Goal: Task Accomplishment & Management: Complete application form

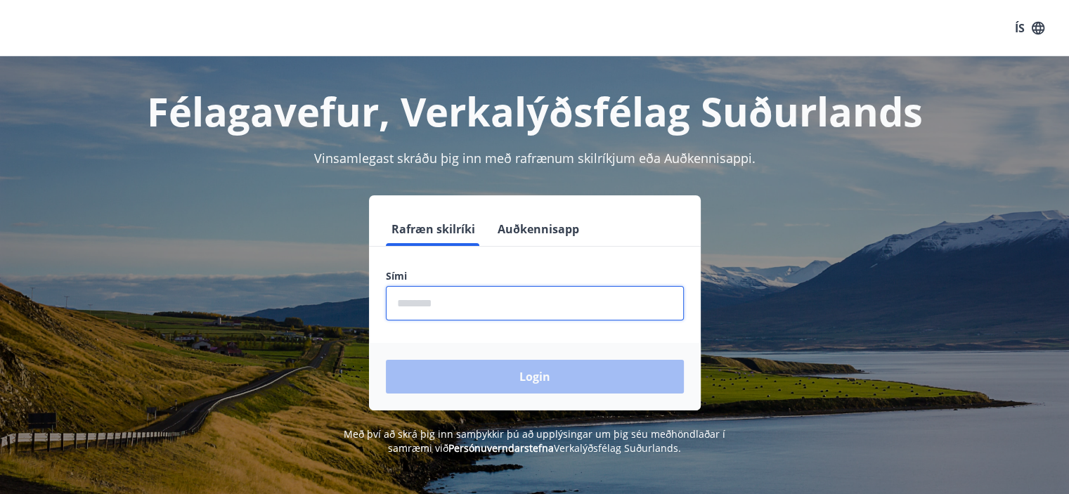
click at [460, 318] on input "phone" at bounding box center [535, 303] width 298 height 34
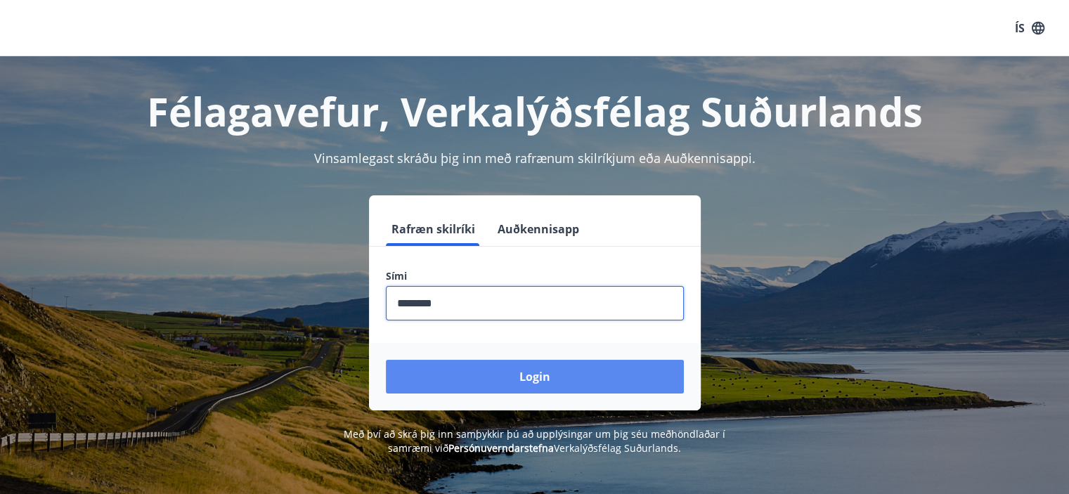
type input "********"
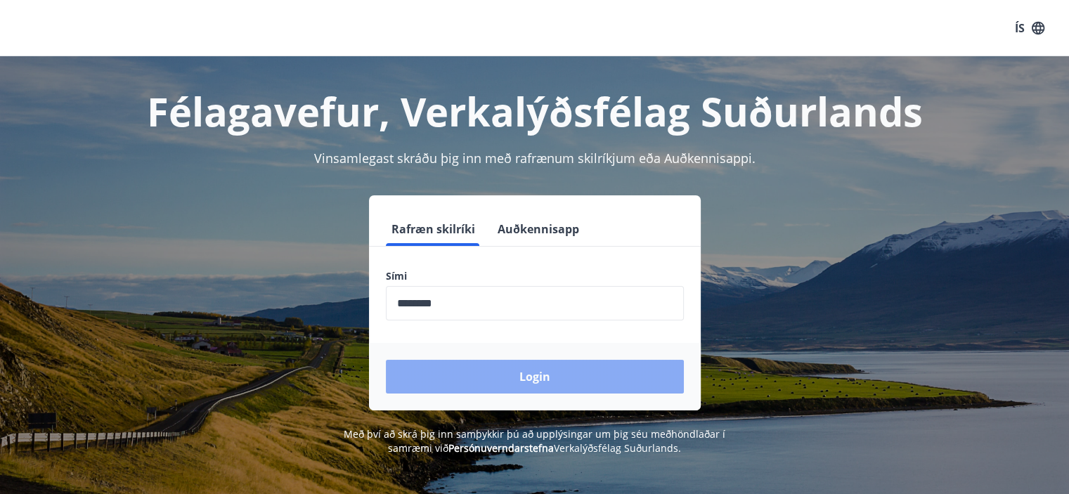
click at [480, 362] on button "Login" at bounding box center [535, 377] width 298 height 34
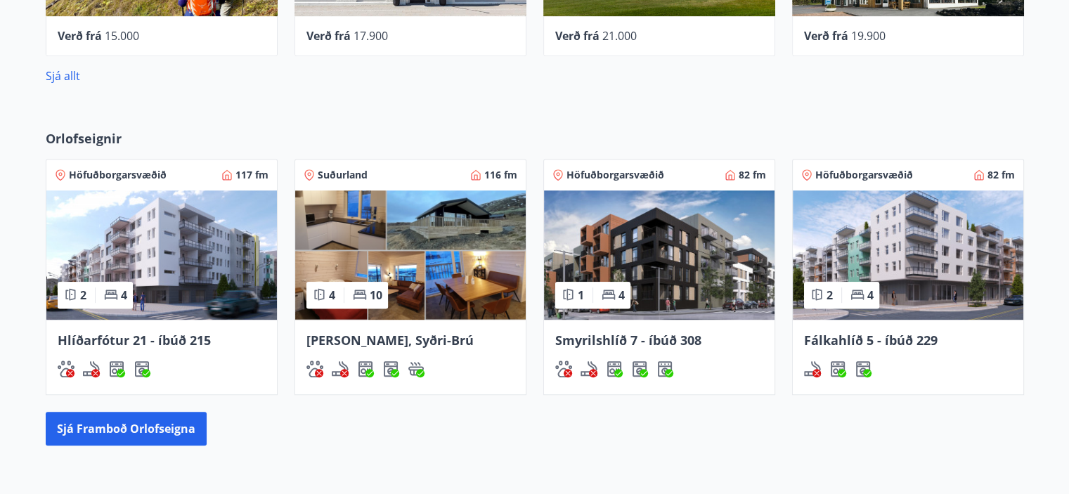
scroll to position [709, 0]
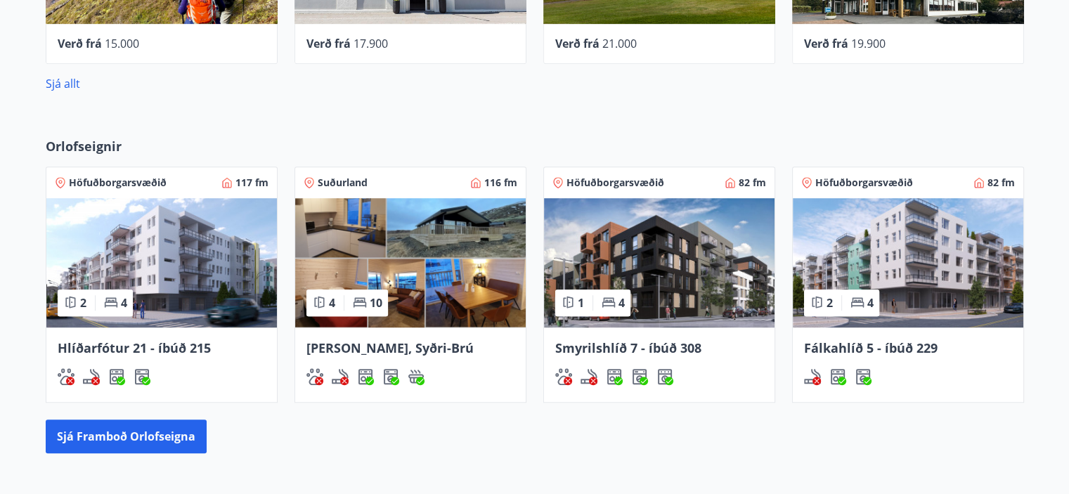
click at [188, 258] on img at bounding box center [161, 262] width 231 height 129
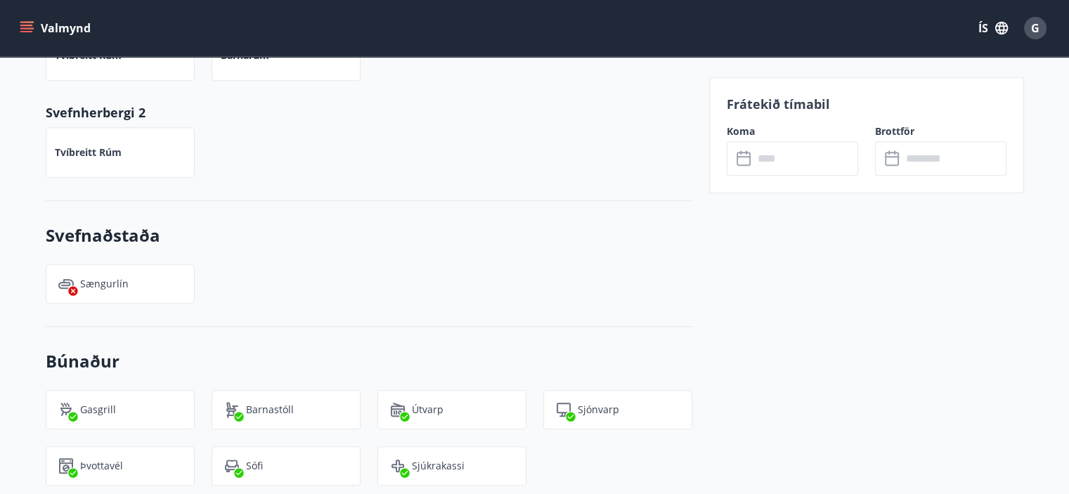
scroll to position [740, 0]
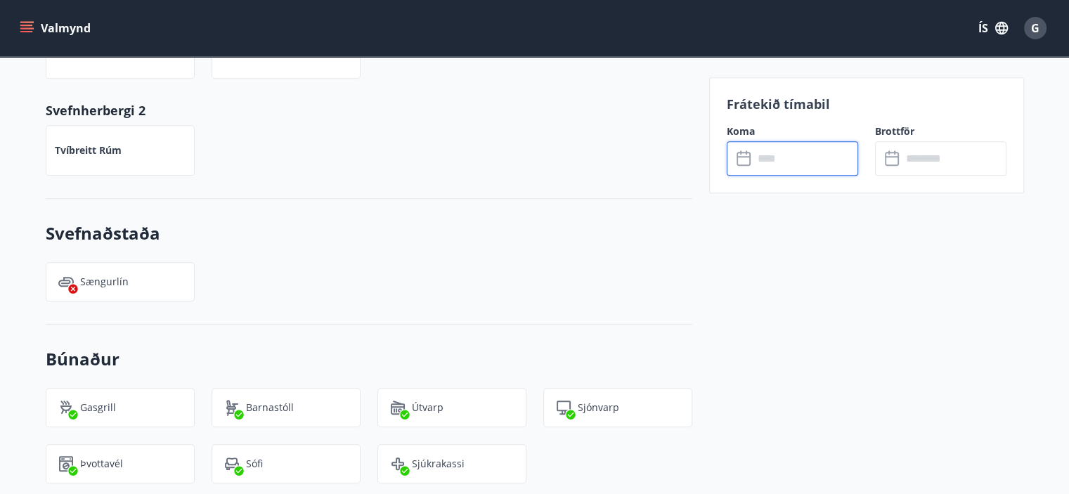
click at [799, 158] on input "text" at bounding box center [806, 158] width 105 height 34
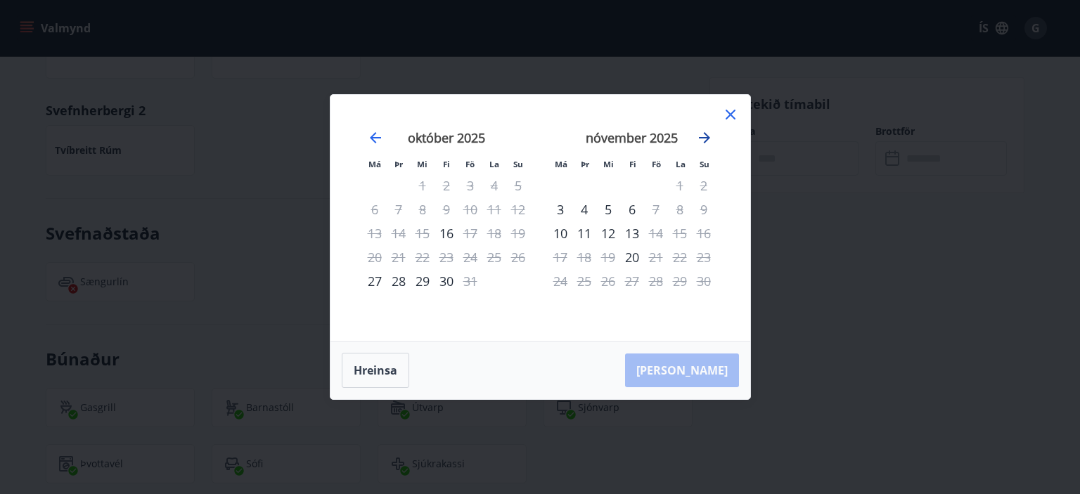
click at [711, 136] on icon "Move forward to switch to the next month." at bounding box center [704, 137] width 17 height 17
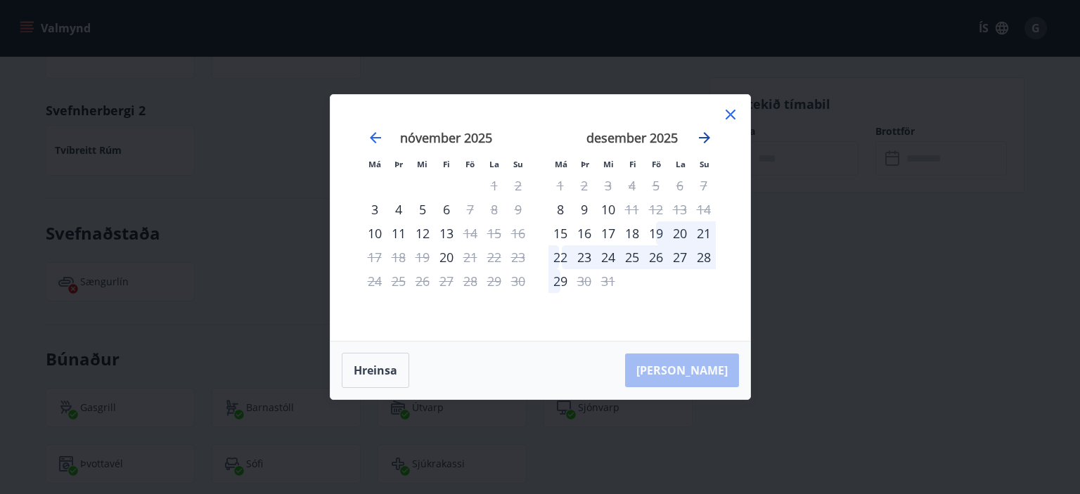
click at [704, 136] on icon "Move forward to switch to the next month." at bounding box center [704, 137] width 17 height 17
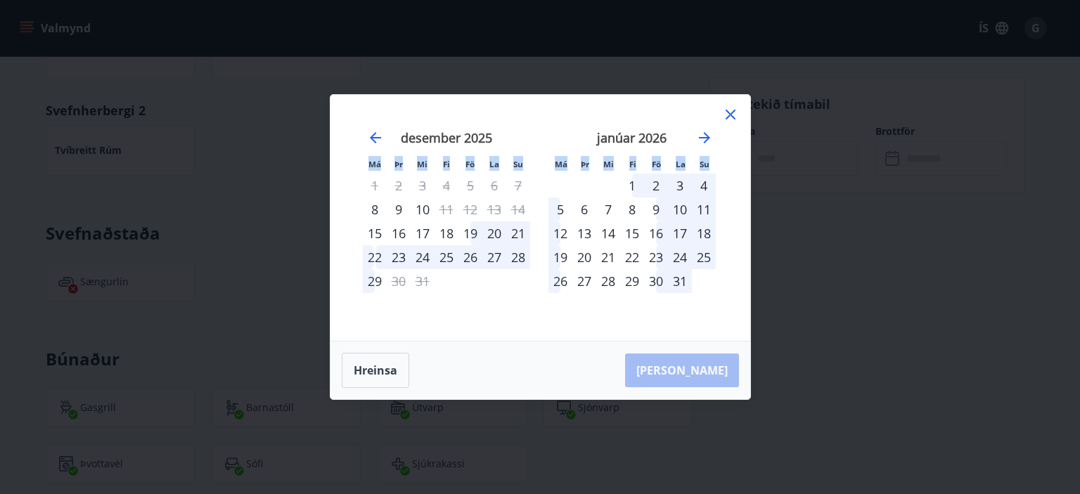
click at [735, 109] on div "Má Þr Mi Fi Fö La Su Má Þr Mi Fi Fö La Su [DATE] 1 2 3 4 5 6 7 8 9 10 11 12 13 …" at bounding box center [540, 218] width 420 height 246
click at [735, 109] on icon at bounding box center [730, 114] width 17 height 17
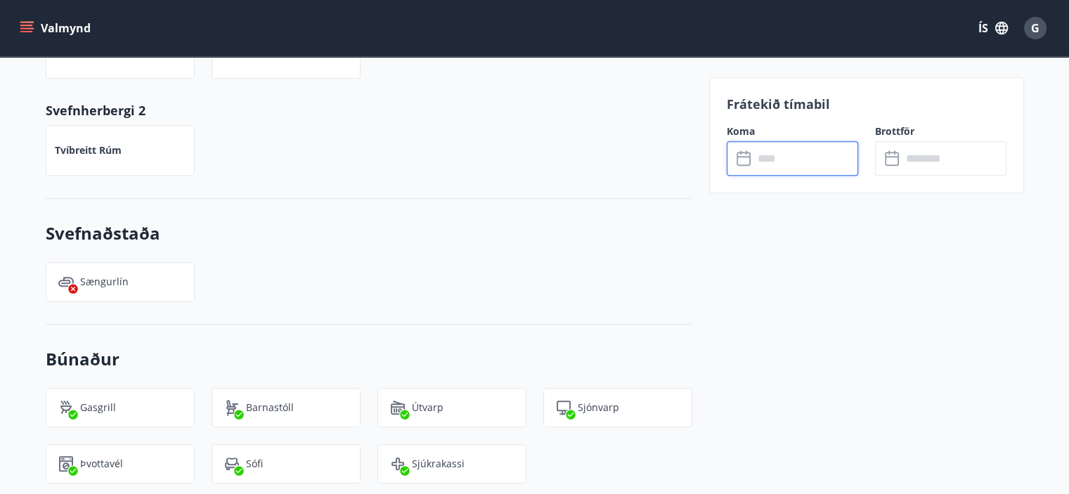
click at [734, 110] on p "Frátekið tímabil" at bounding box center [867, 104] width 280 height 18
click at [489, 129] on div "Tvíbreitt rúm" at bounding box center [361, 141] width 664 height 67
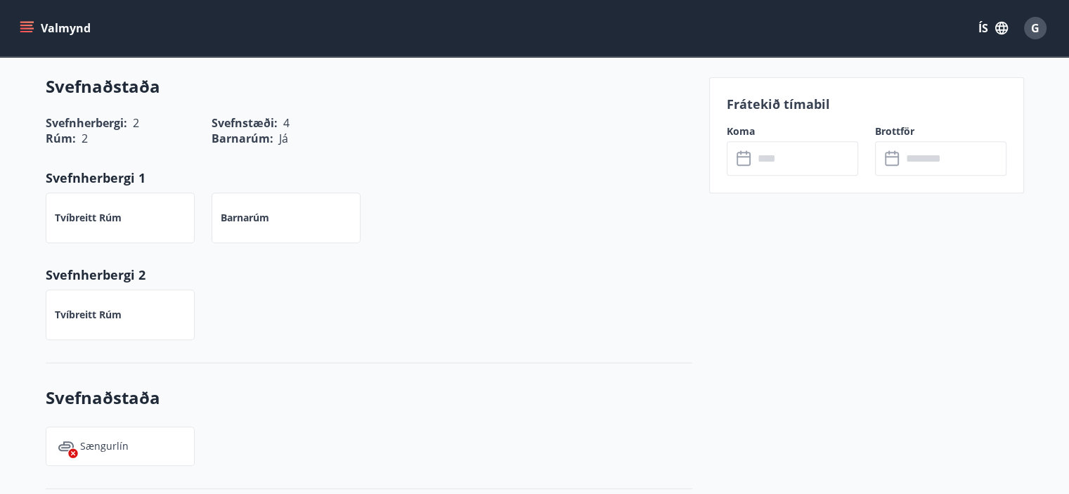
scroll to position [576, 0]
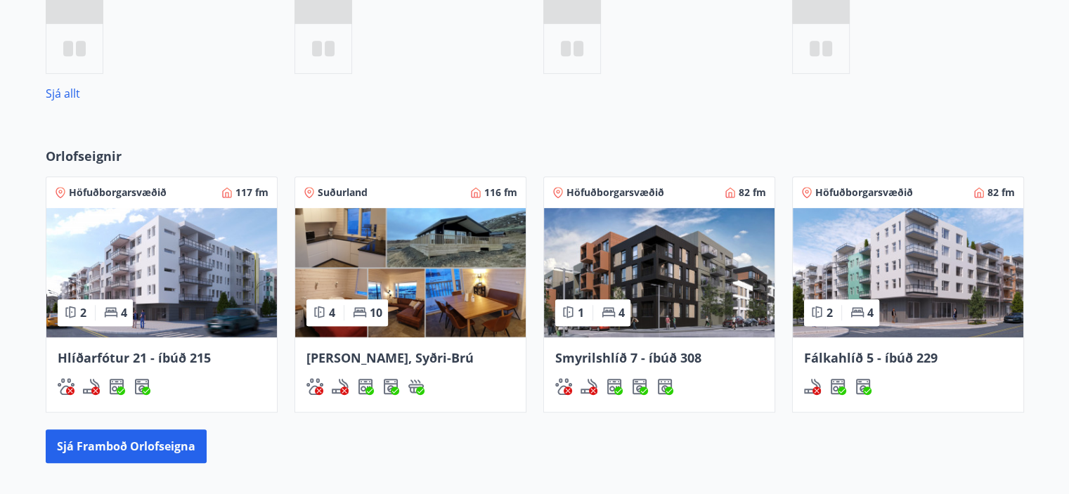
scroll to position [751, 0]
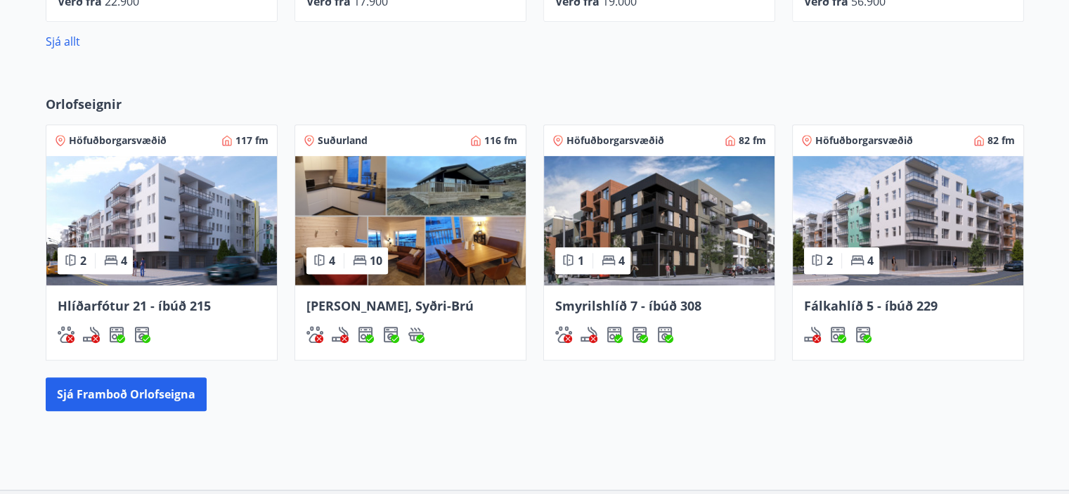
click at [696, 243] on img at bounding box center [659, 220] width 231 height 129
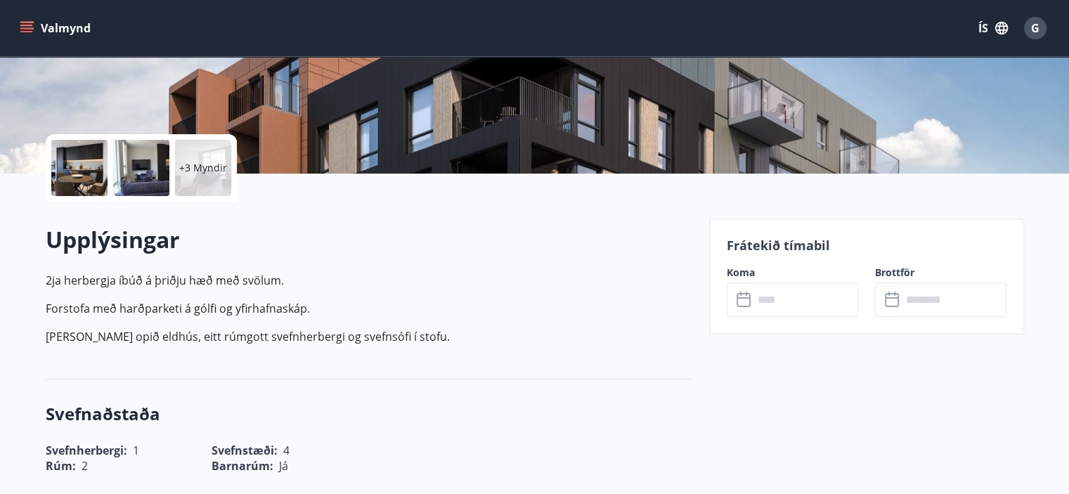
scroll to position [311, 0]
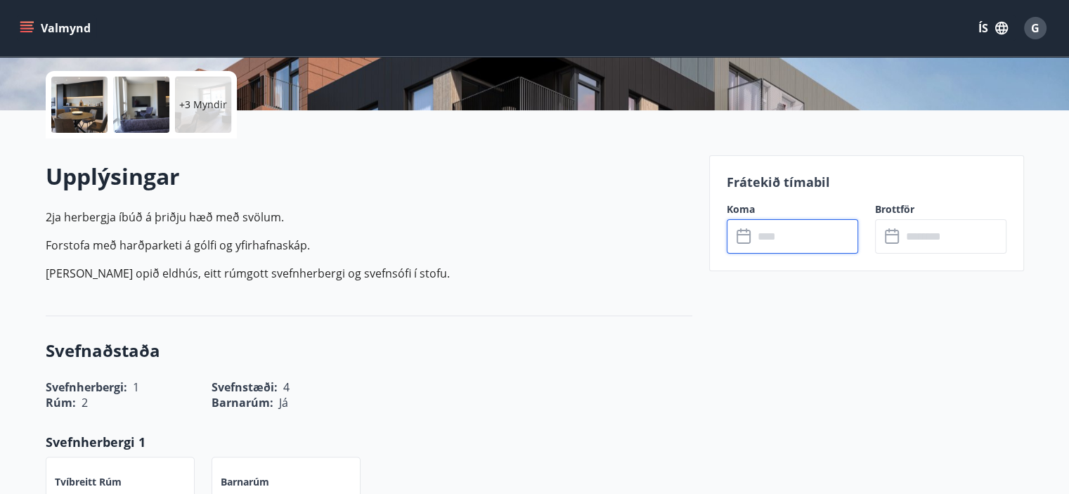
click at [754, 235] on input "text" at bounding box center [806, 236] width 105 height 34
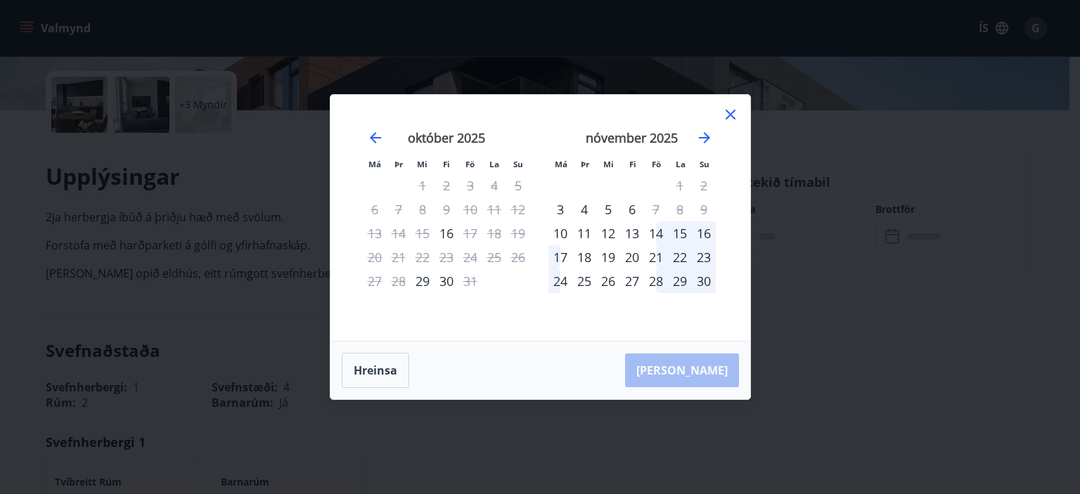
click at [727, 113] on icon at bounding box center [730, 114] width 17 height 17
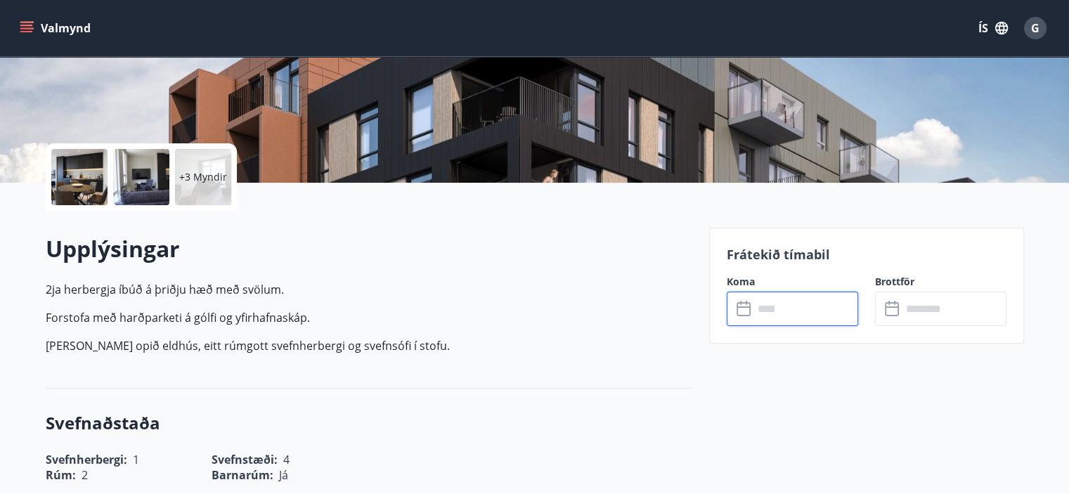
scroll to position [225, 0]
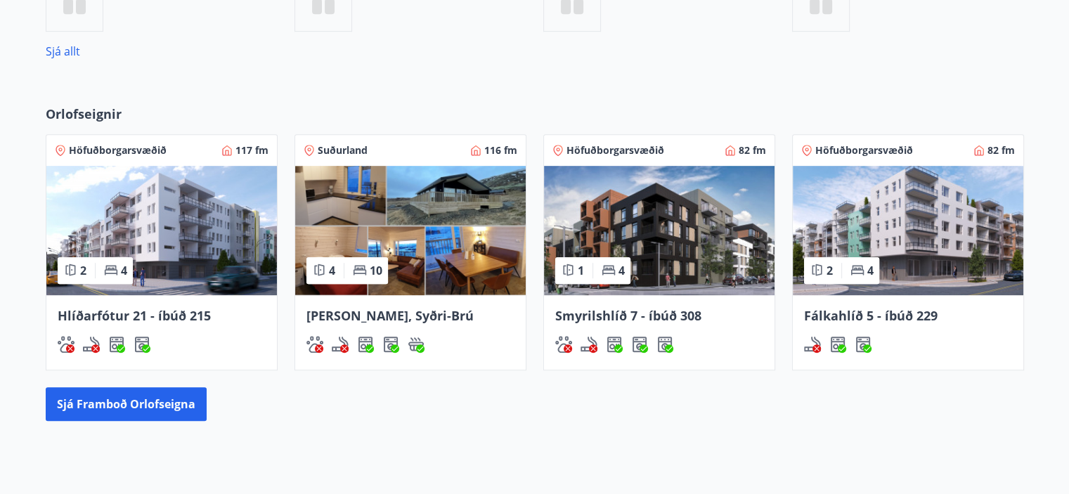
scroll to position [794, 0]
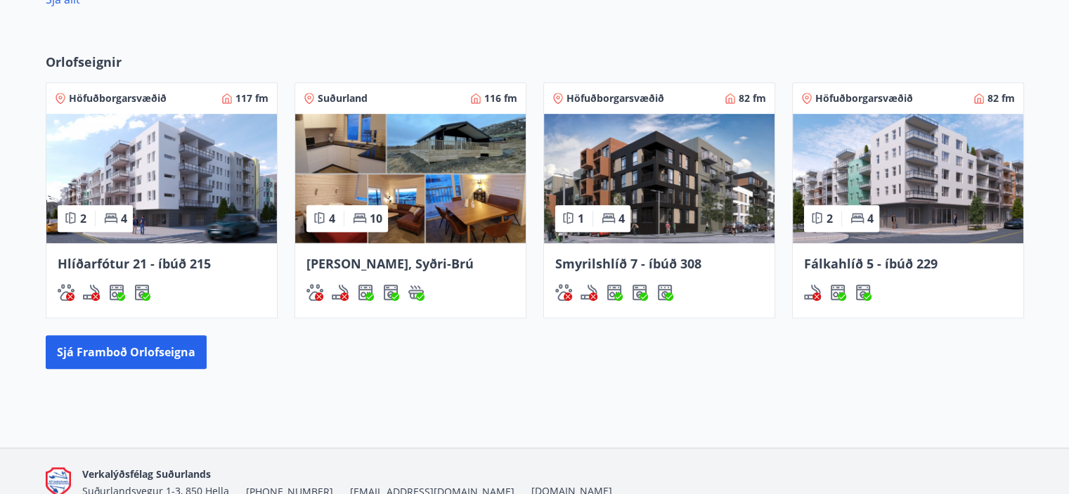
click at [430, 172] on img at bounding box center [410, 178] width 231 height 129
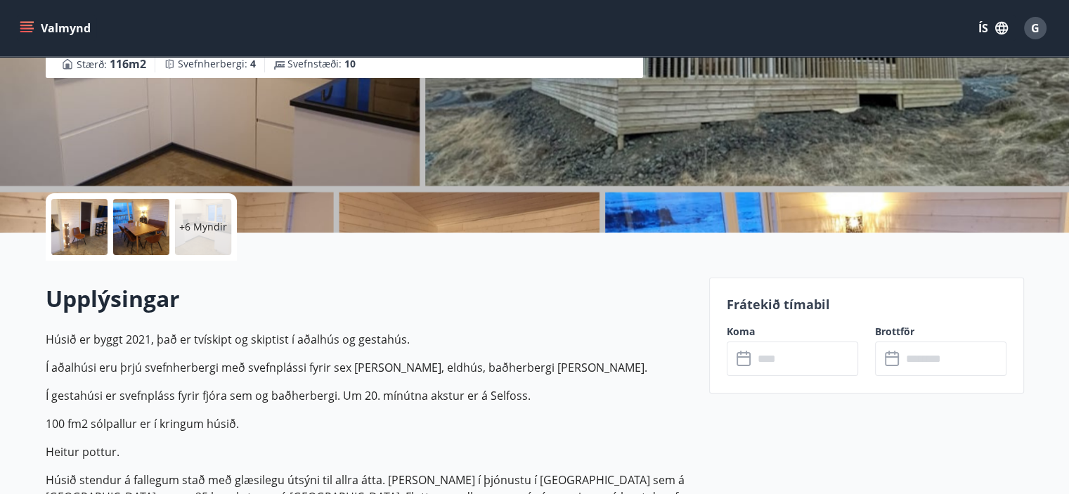
scroll to position [351, 0]
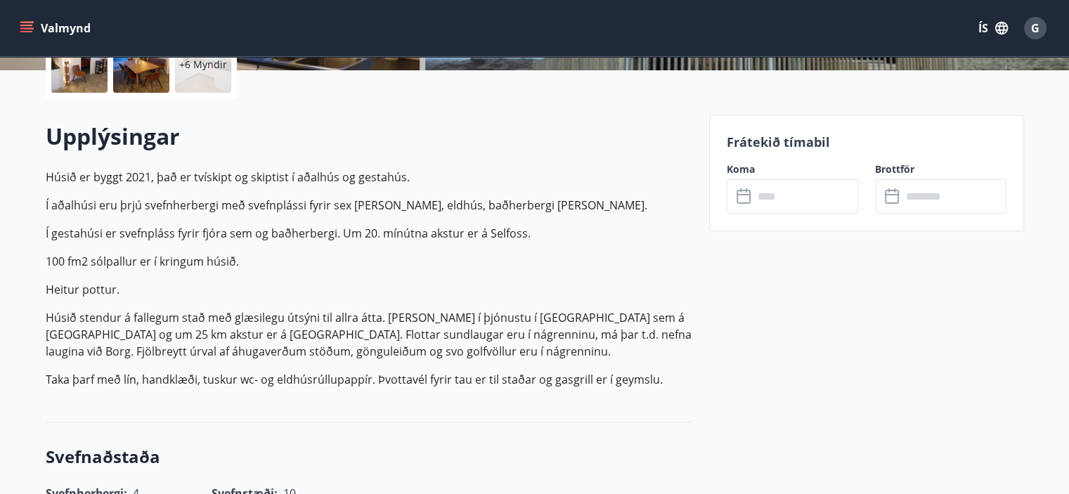
click at [746, 191] on icon at bounding box center [746, 190] width 1 height 4
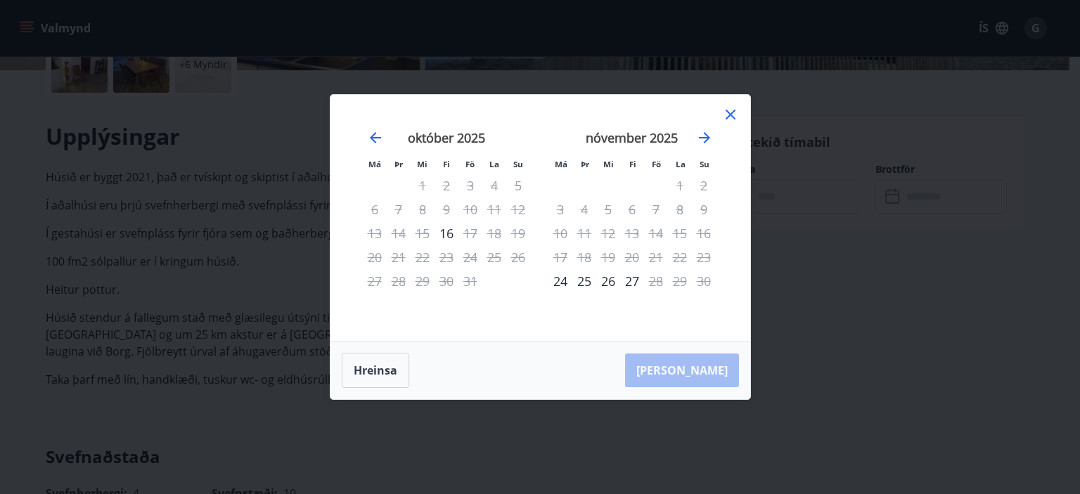
click at [729, 114] on icon at bounding box center [730, 115] width 10 height 10
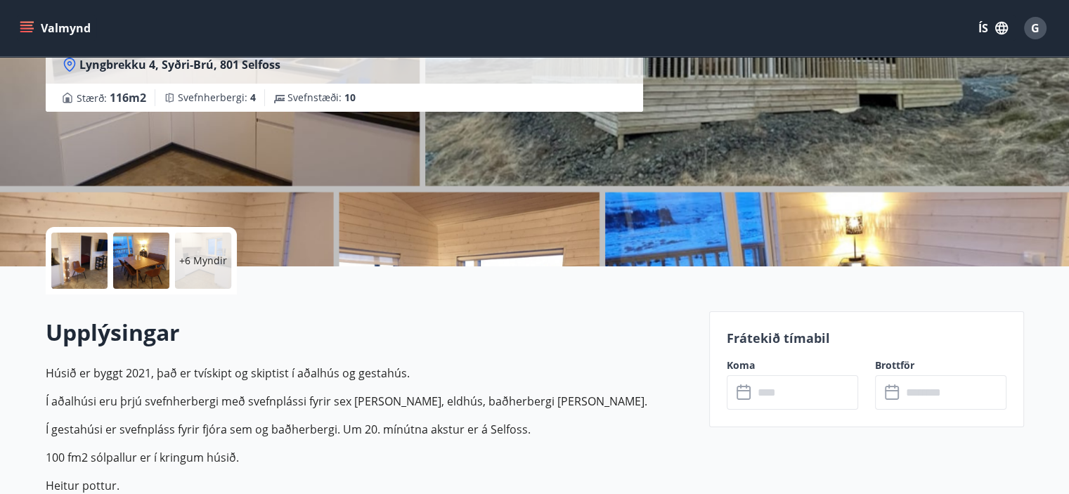
scroll to position [306, 0]
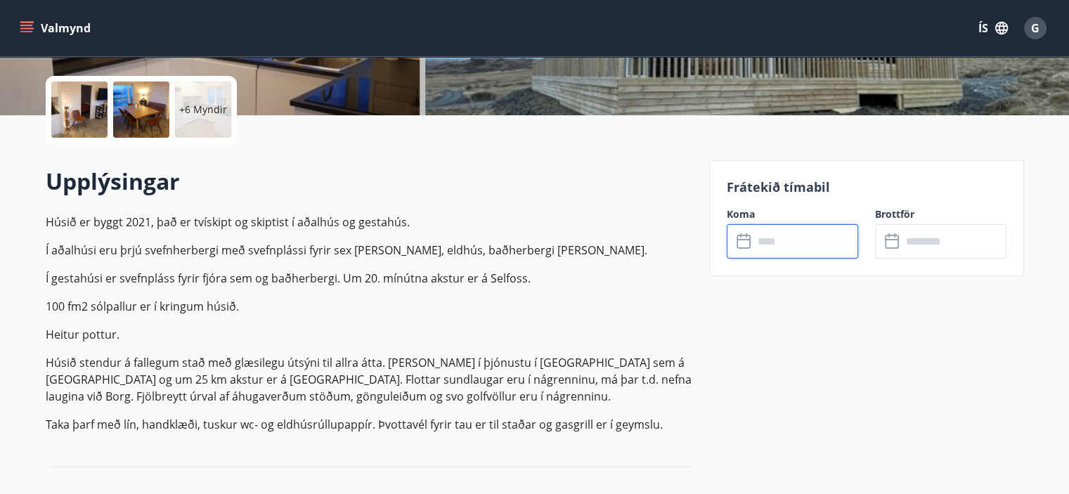
click at [820, 254] on input "text" at bounding box center [806, 241] width 105 height 34
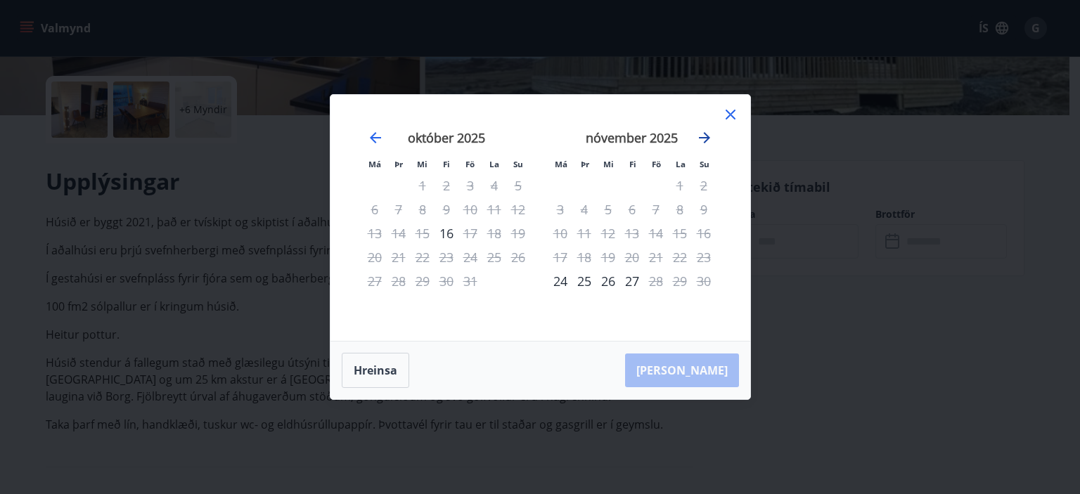
drag, startPoint x: 705, startPoint y: 128, endPoint x: 702, endPoint y: 136, distance: 8.9
click at [702, 136] on div "[DATE] 1 2 3 4 5 6 7 8 9 10 11 12 13 14 15 16 17 18 19 20 21 22 23 24 25 26 27 …" at bounding box center [539, 218] width 385 height 212
click at [702, 136] on icon "Move forward to switch to the next month." at bounding box center [704, 137] width 17 height 17
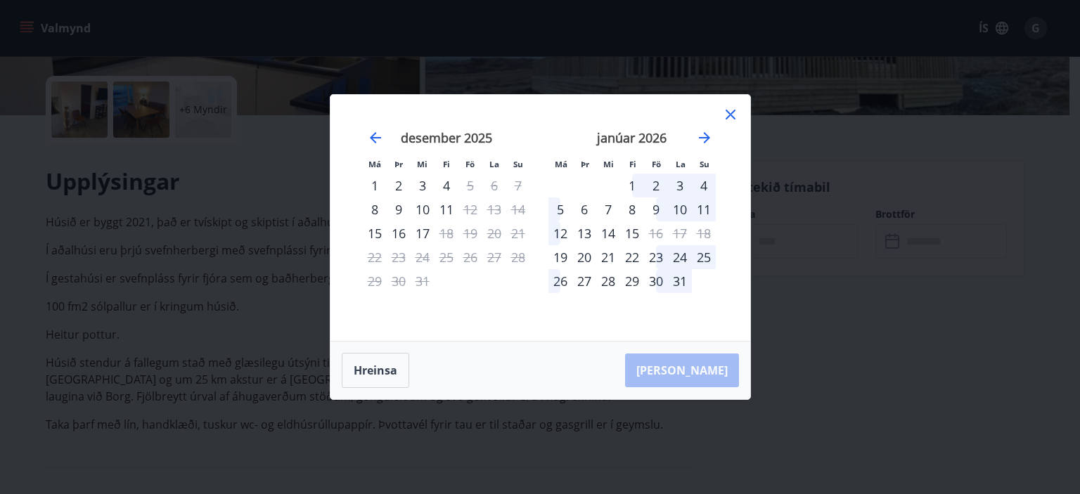
click at [727, 113] on icon at bounding box center [730, 114] width 17 height 17
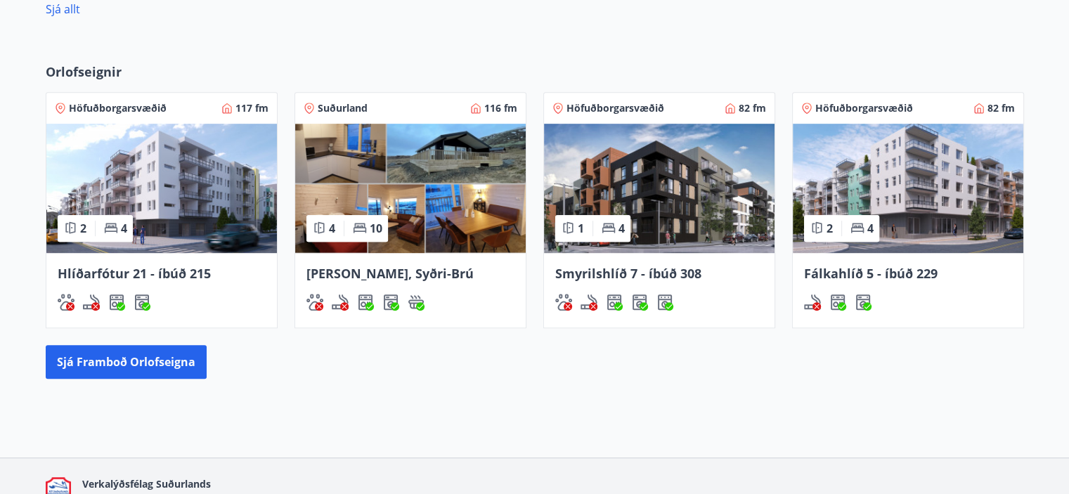
scroll to position [836, 0]
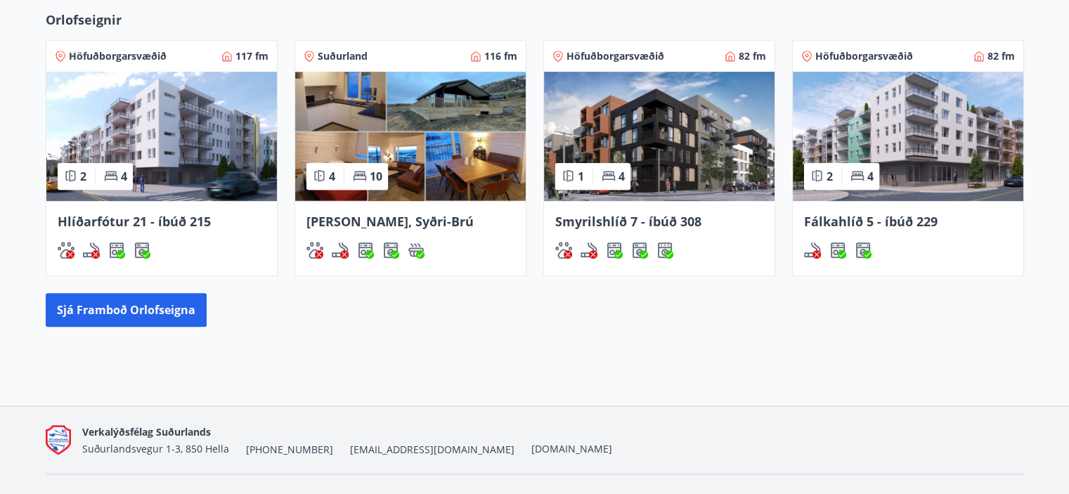
click at [888, 122] on img at bounding box center [908, 136] width 231 height 129
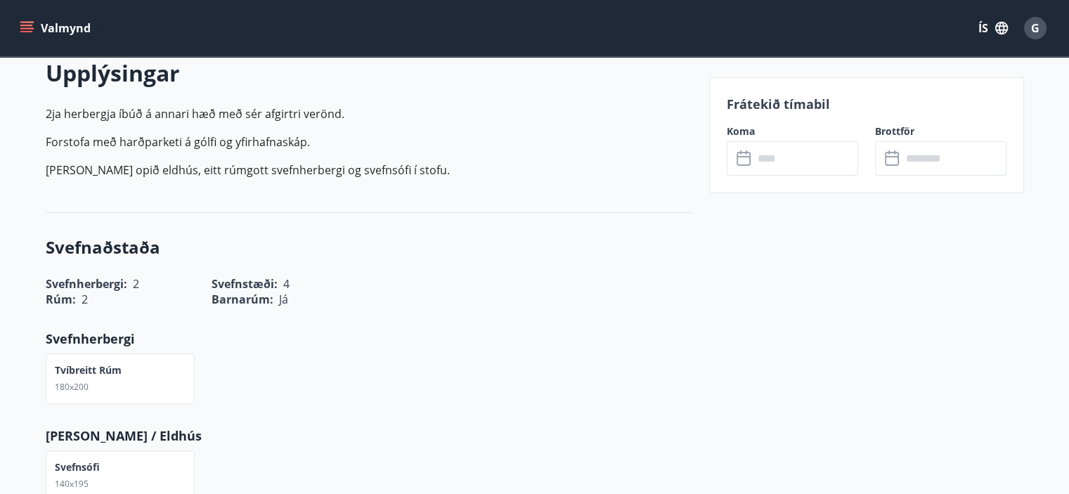
scroll to position [419, 0]
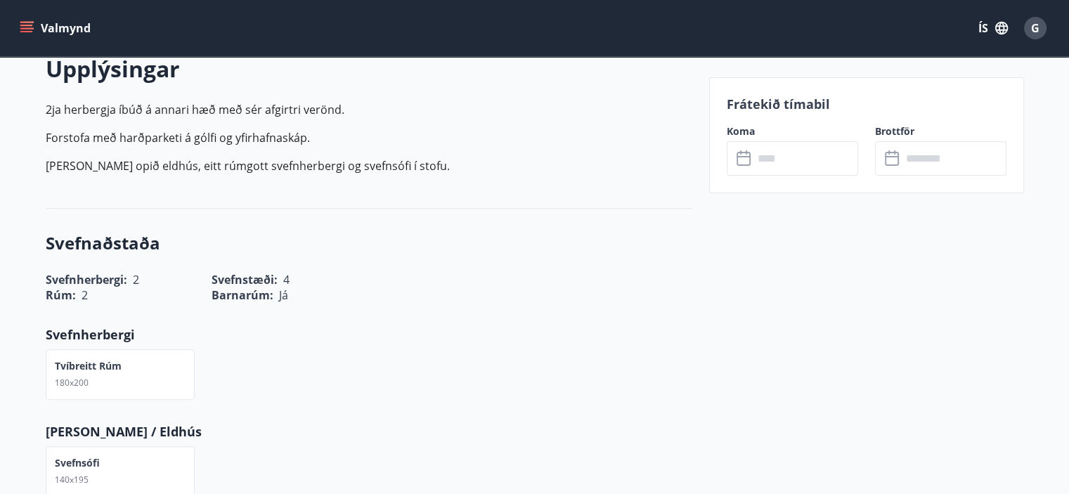
click at [740, 163] on icon at bounding box center [745, 158] width 17 height 17
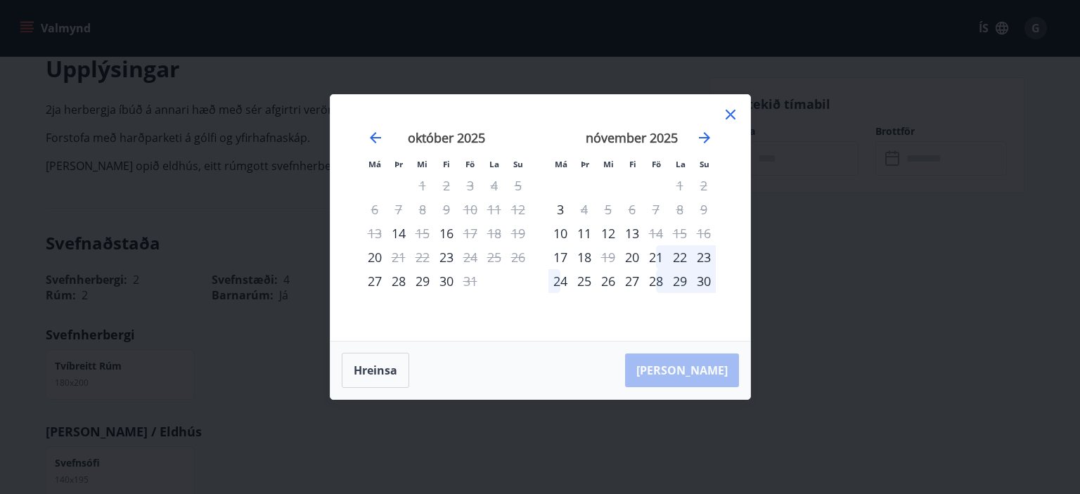
click at [728, 114] on icon at bounding box center [730, 115] width 10 height 10
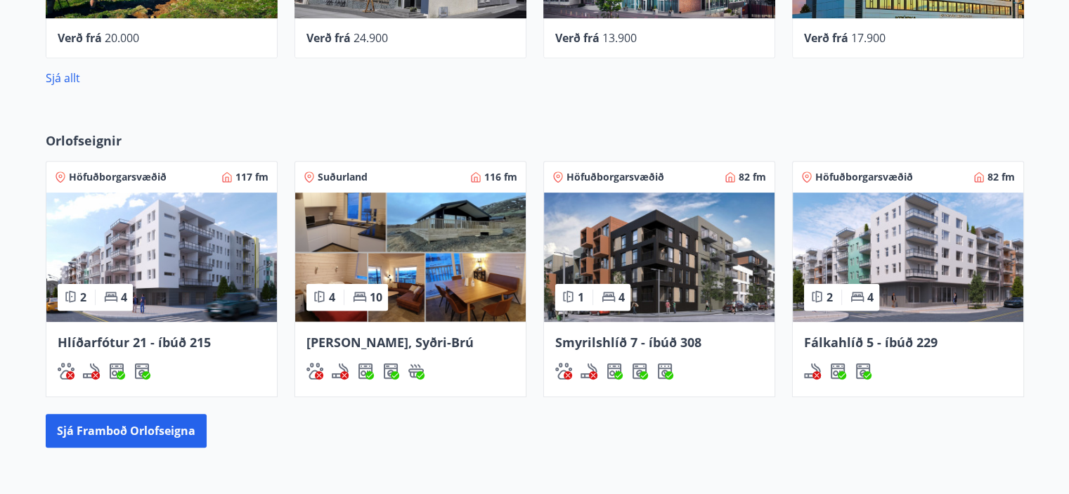
scroll to position [757, 0]
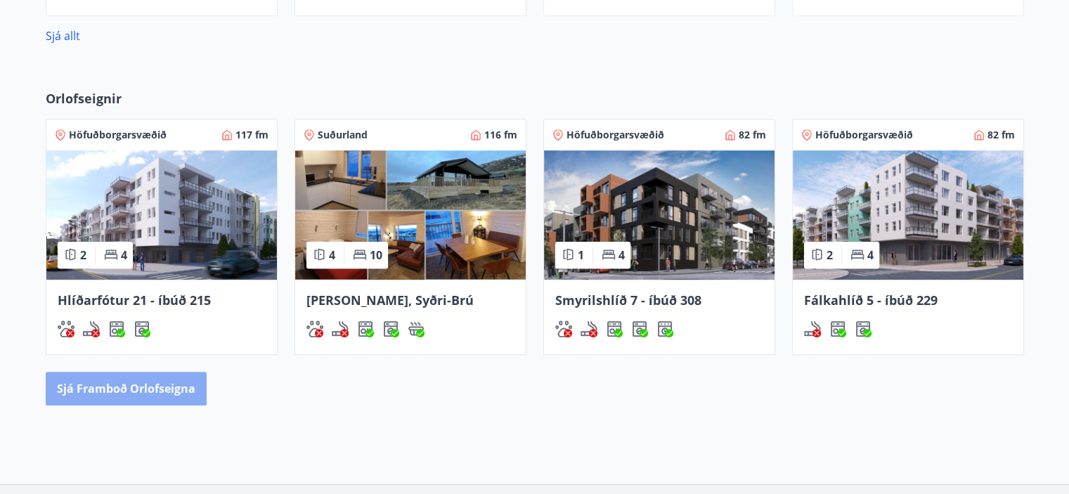
click at [169, 382] on button "Sjá framboð orlofseigna" at bounding box center [126, 389] width 161 height 34
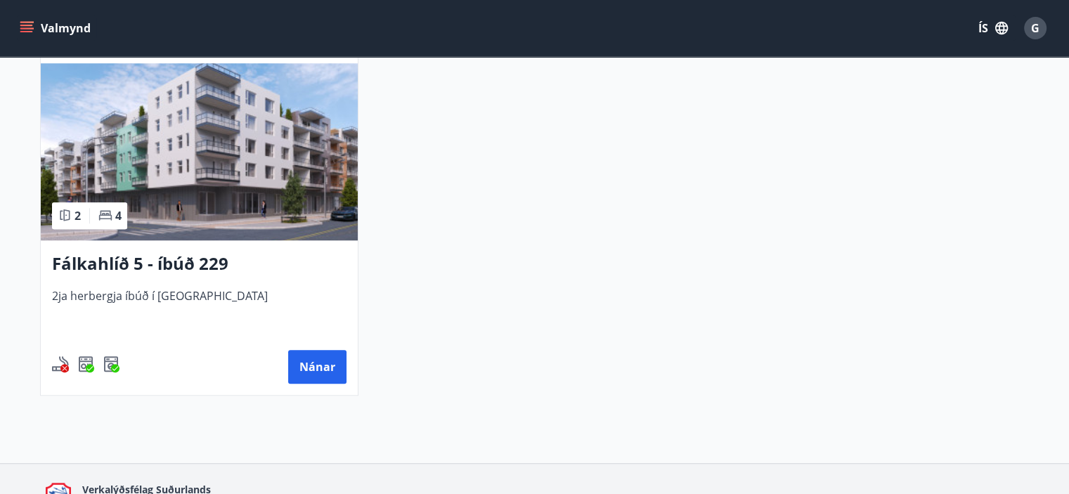
scroll to position [1055, 0]
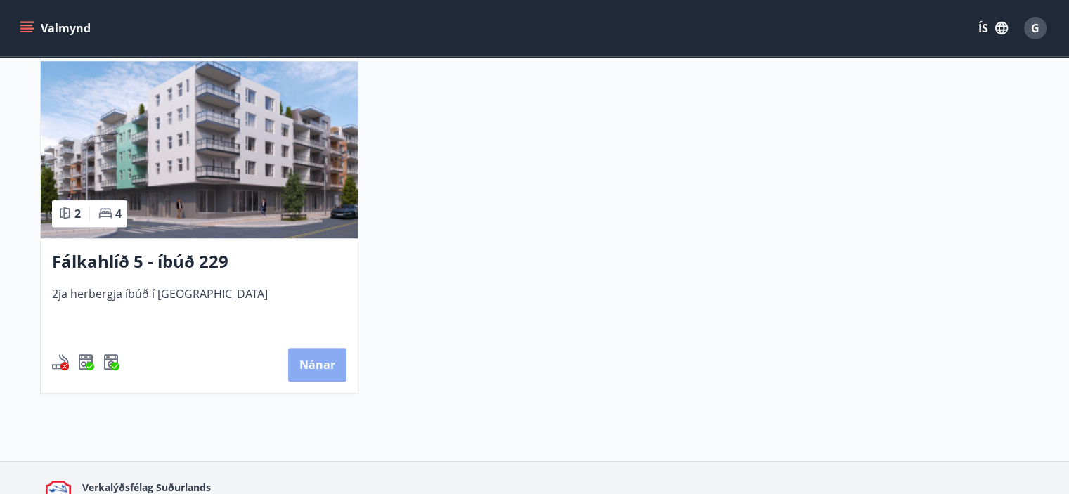
click at [310, 356] on button "Nánar" at bounding box center [317, 365] width 58 height 34
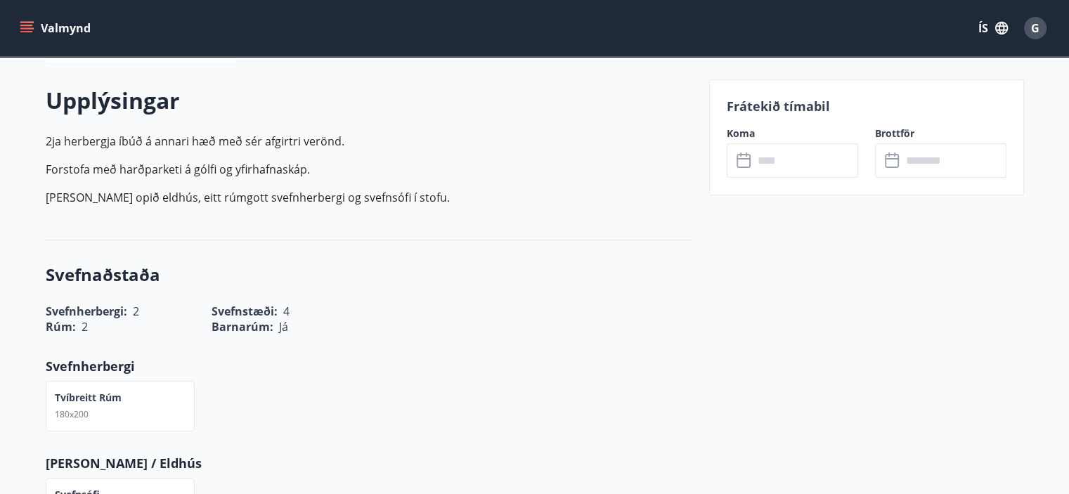
scroll to position [468, 0]
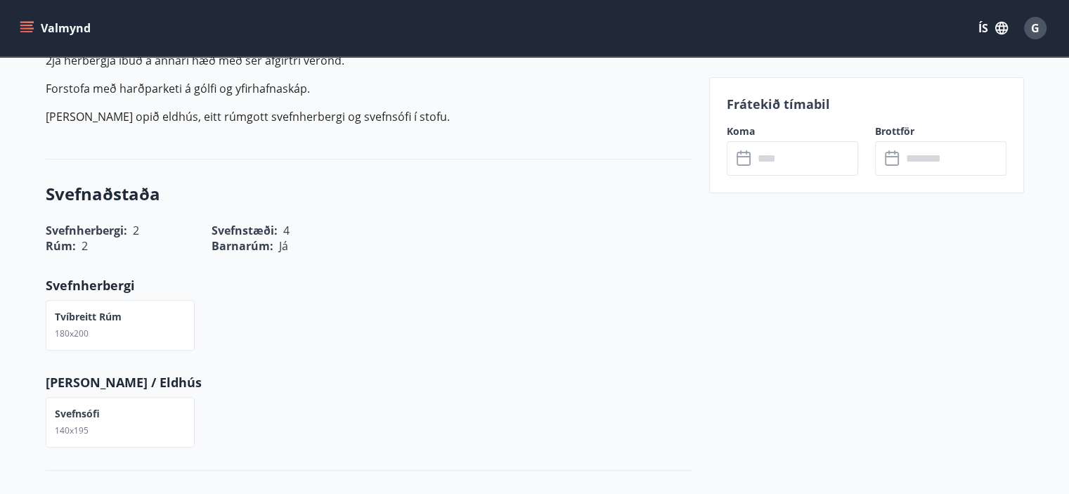
click at [894, 165] on icon at bounding box center [893, 158] width 17 height 17
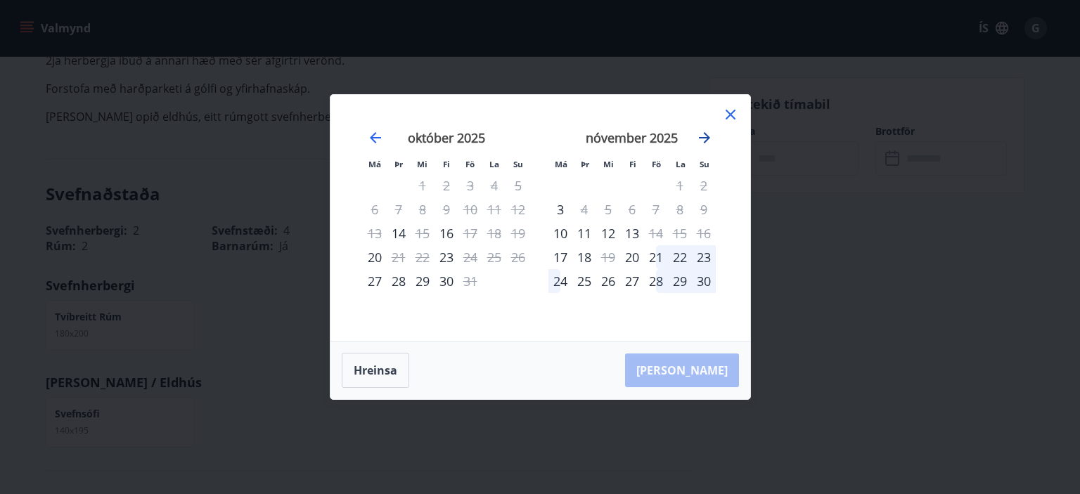
click at [699, 143] on icon "Move forward to switch to the next month." at bounding box center [704, 137] width 17 height 17
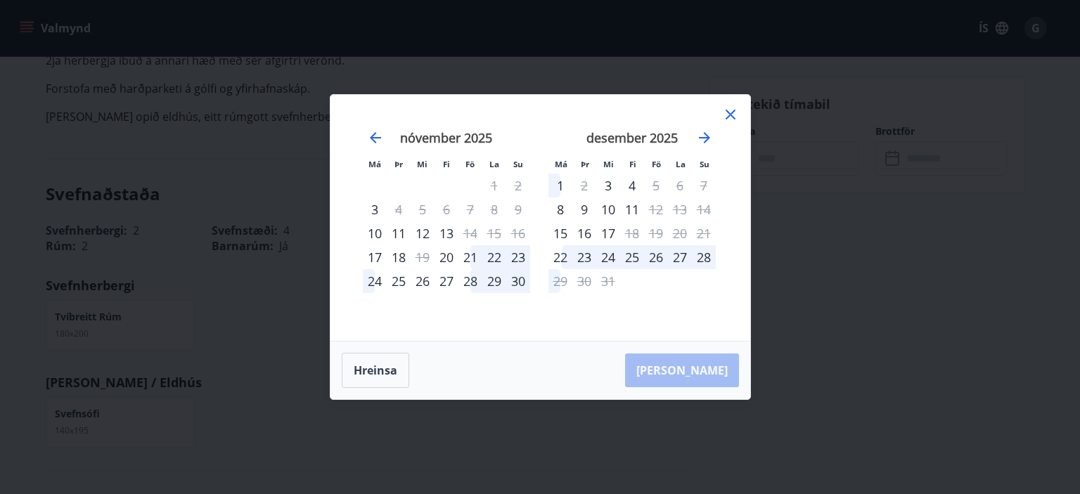
click at [366, 136] on div "nóvember 2025" at bounding box center [446, 143] width 167 height 62
click at [372, 138] on icon "Move backward to switch to the previous month." at bounding box center [375, 137] width 11 height 11
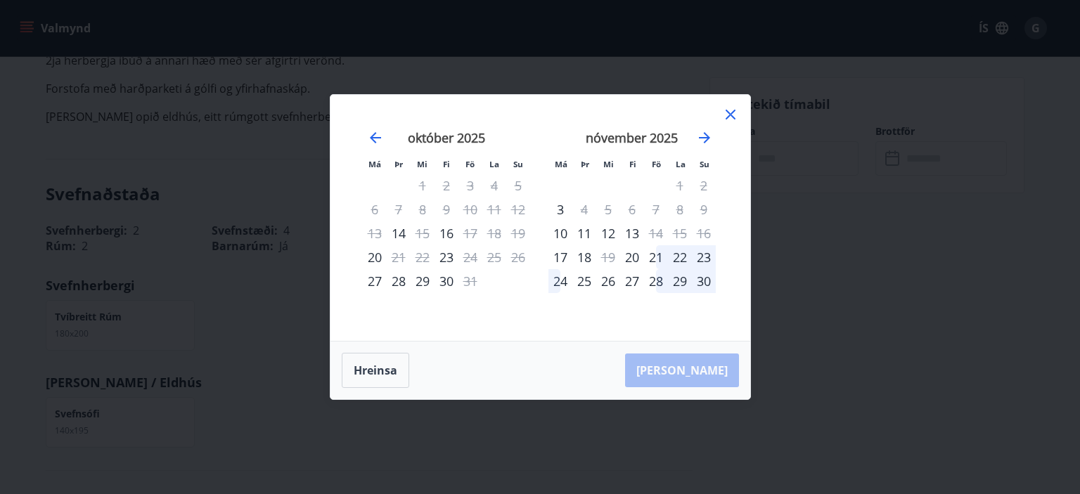
click at [730, 112] on icon at bounding box center [730, 114] width 17 height 17
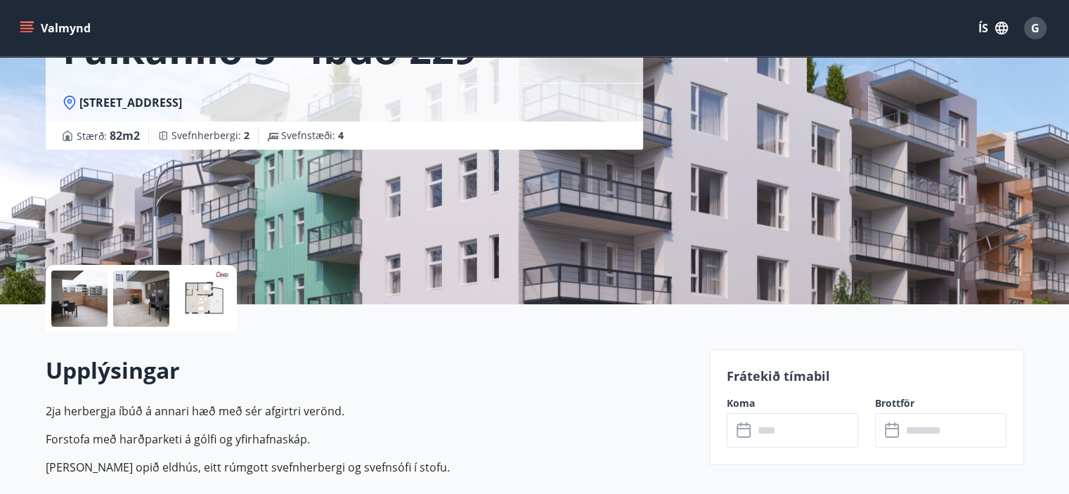
scroll to position [0, 0]
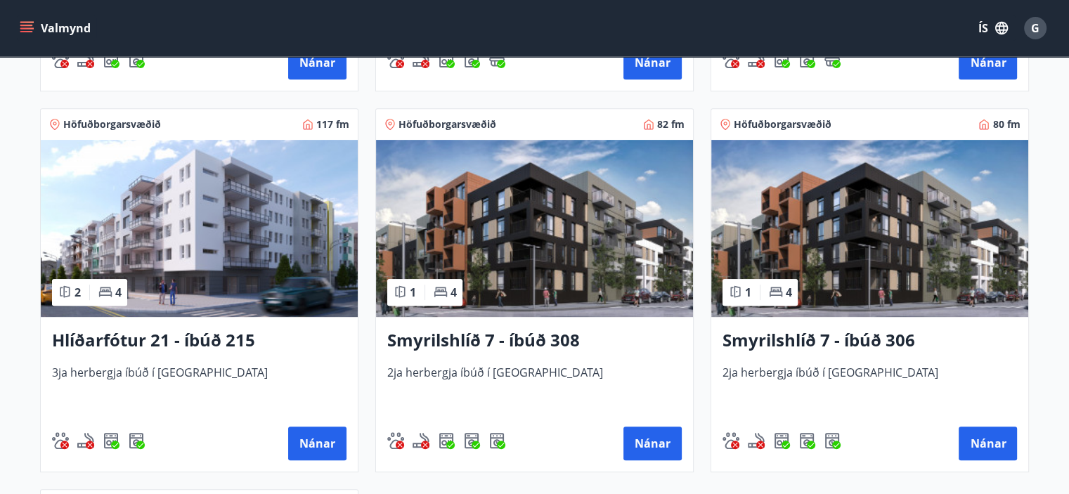
scroll to position [595, 0]
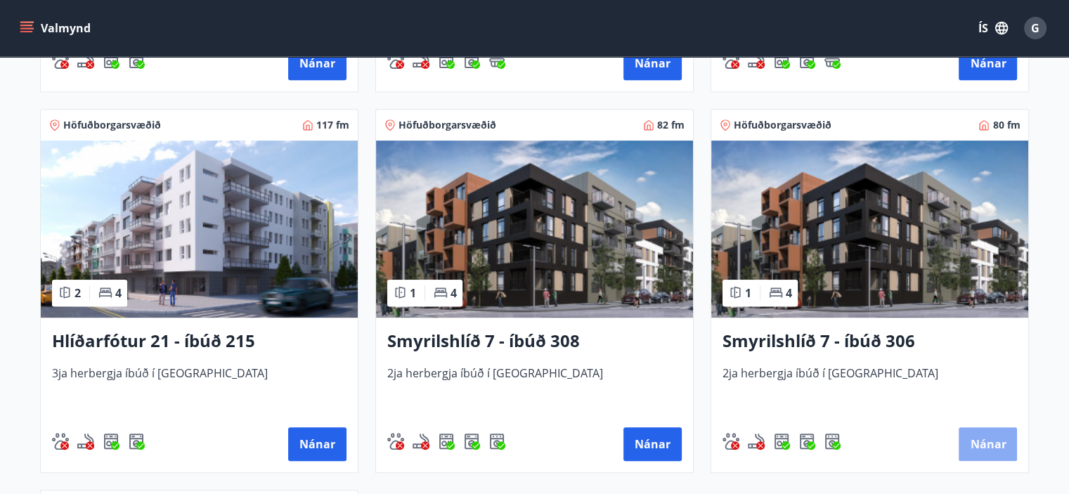
click at [994, 442] on button "Nánar" at bounding box center [988, 444] width 58 height 34
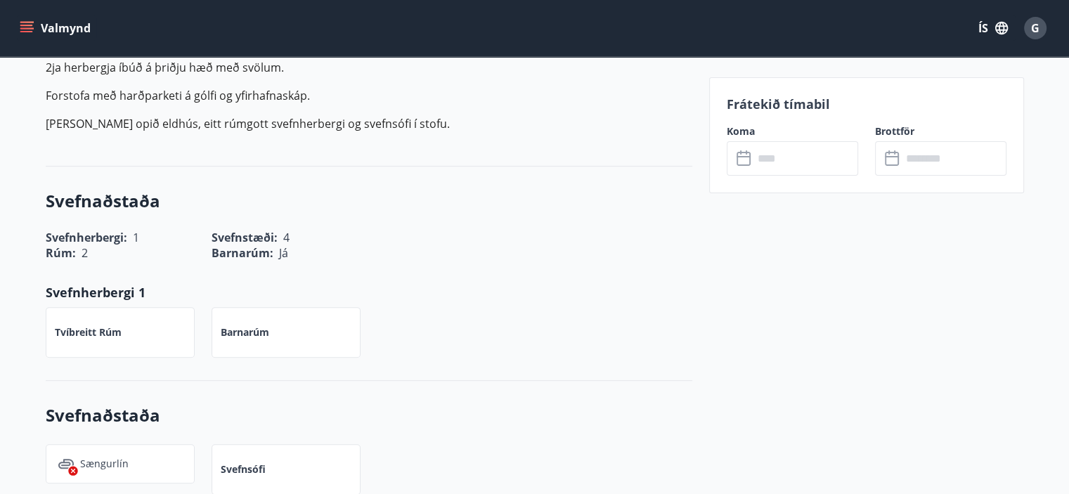
scroll to position [468, 0]
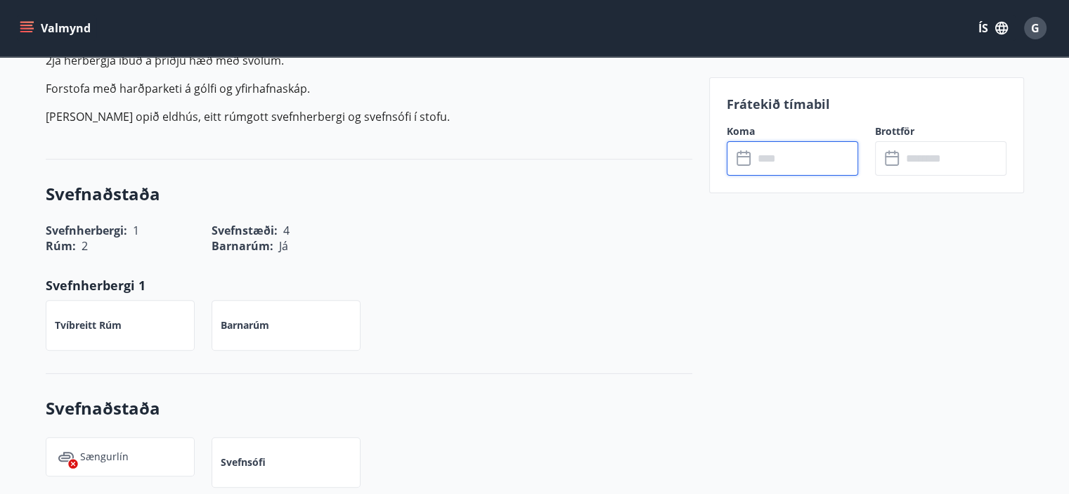
click at [815, 162] on input "text" at bounding box center [806, 158] width 105 height 34
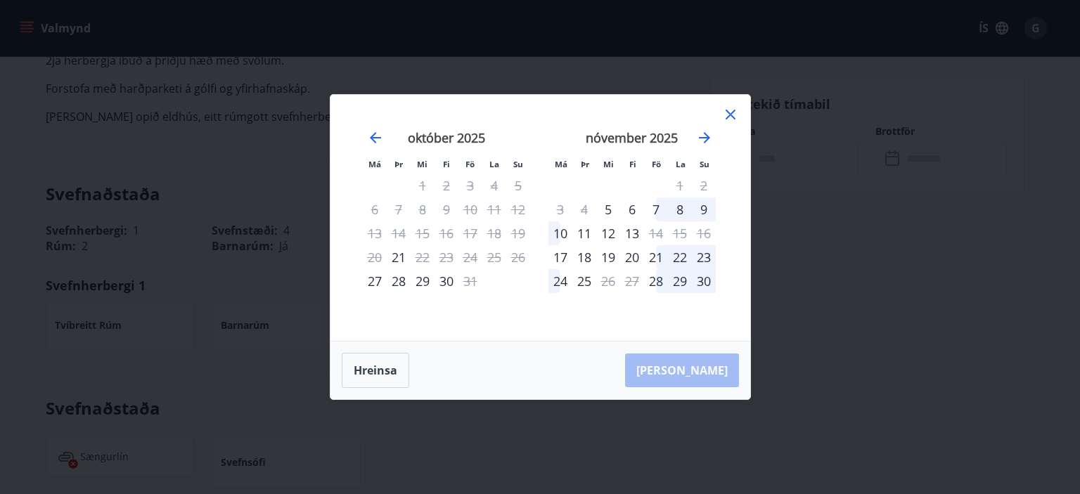
click at [734, 113] on icon at bounding box center [730, 114] width 17 height 17
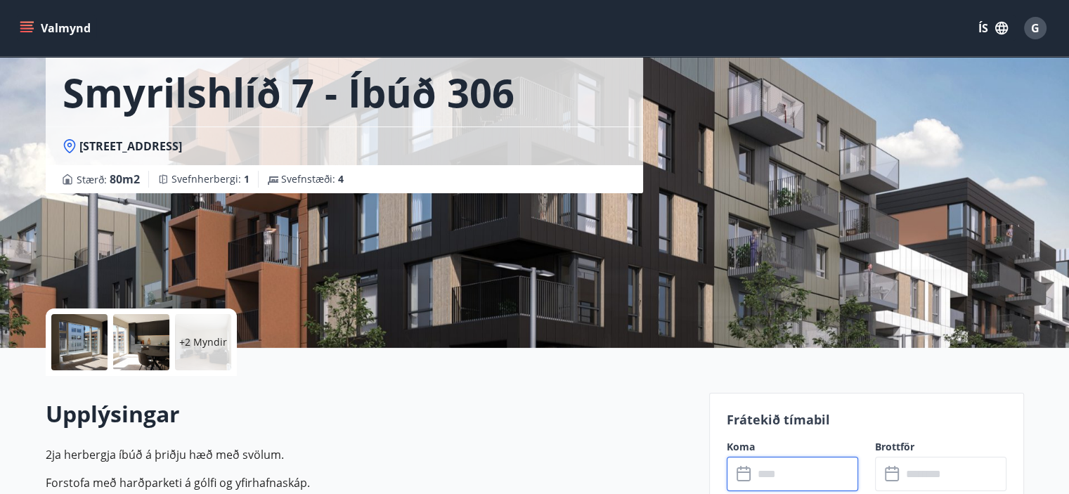
scroll to position [0, 0]
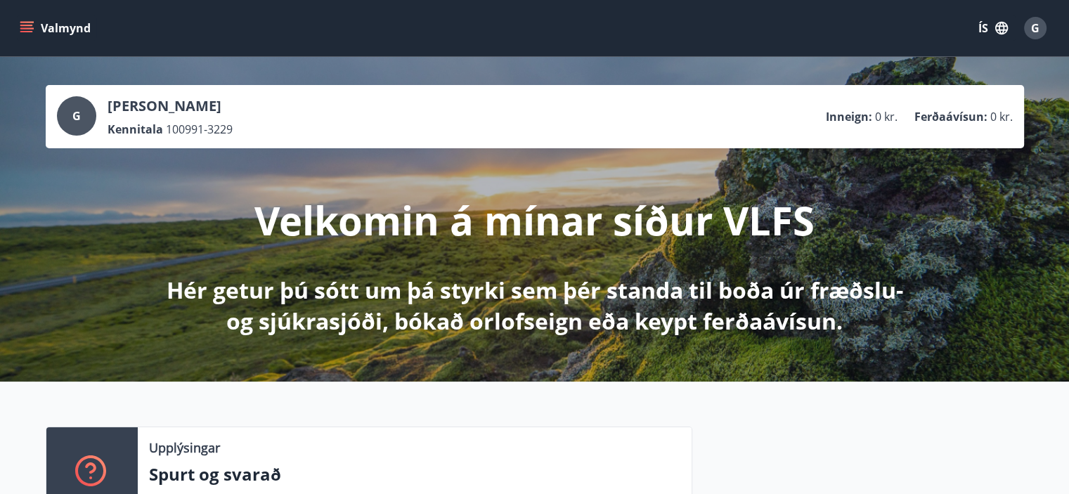
click at [10, 20] on div "Valmynd ÍS G" at bounding box center [534, 28] width 1069 height 56
click at [28, 23] on icon "menu" at bounding box center [27, 28] width 14 height 14
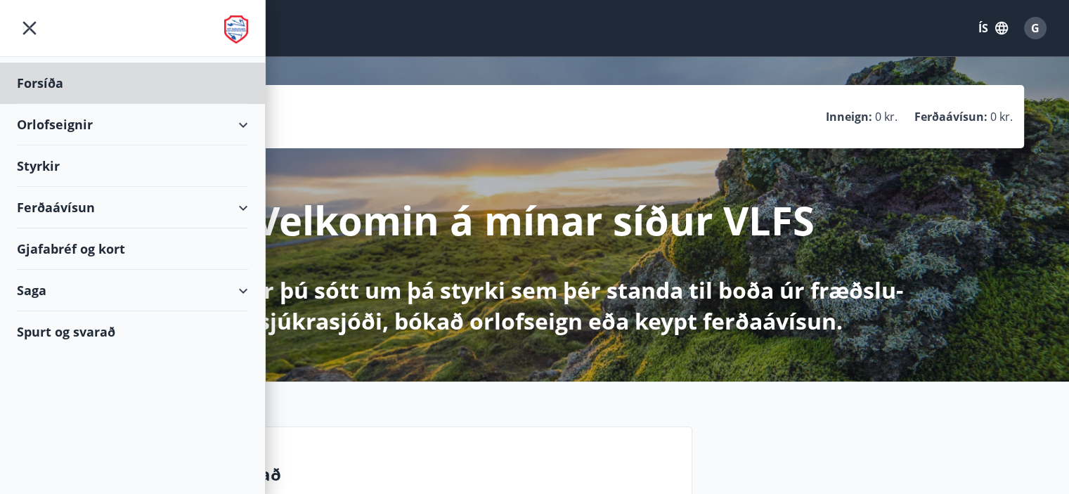
click at [115, 163] on div "Styrkir" at bounding box center [132, 166] width 231 height 41
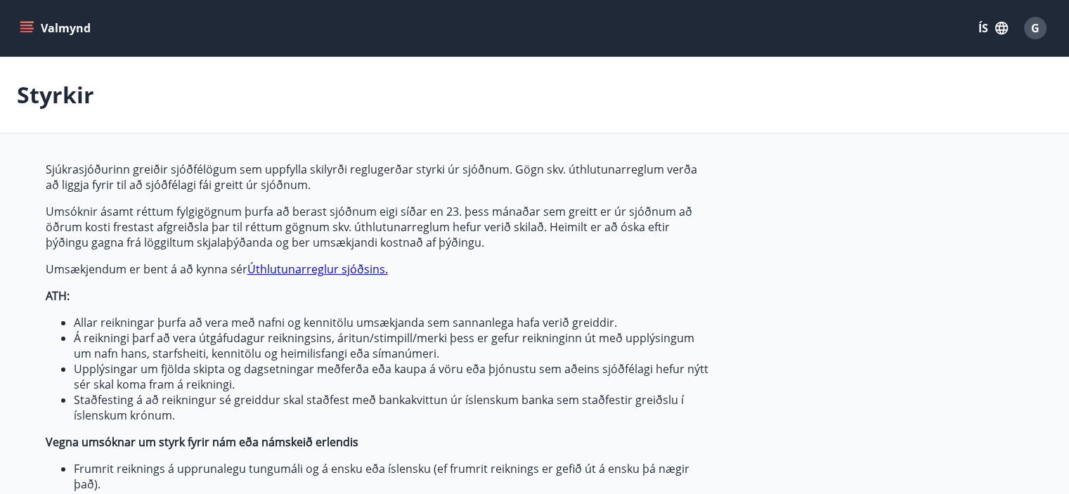
type input "***"
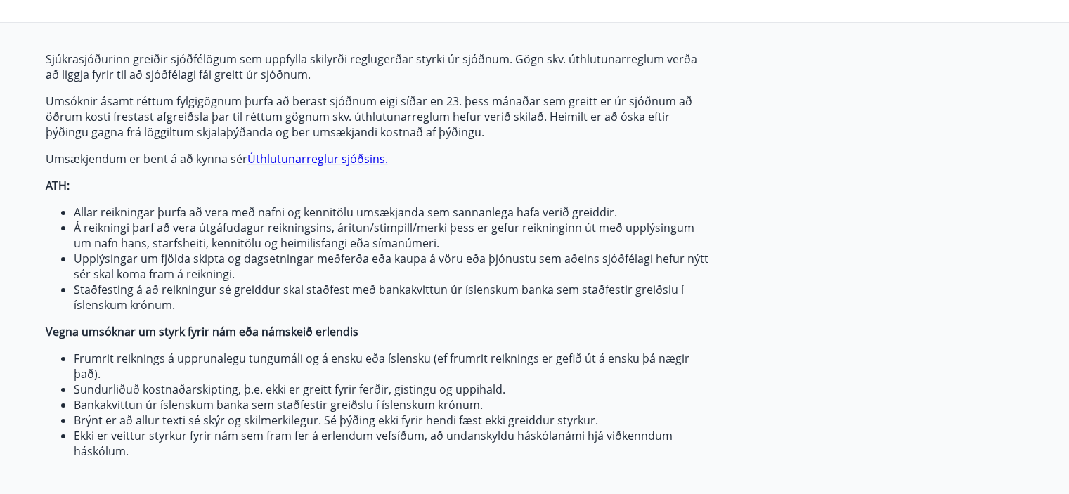
scroll to position [127, 0]
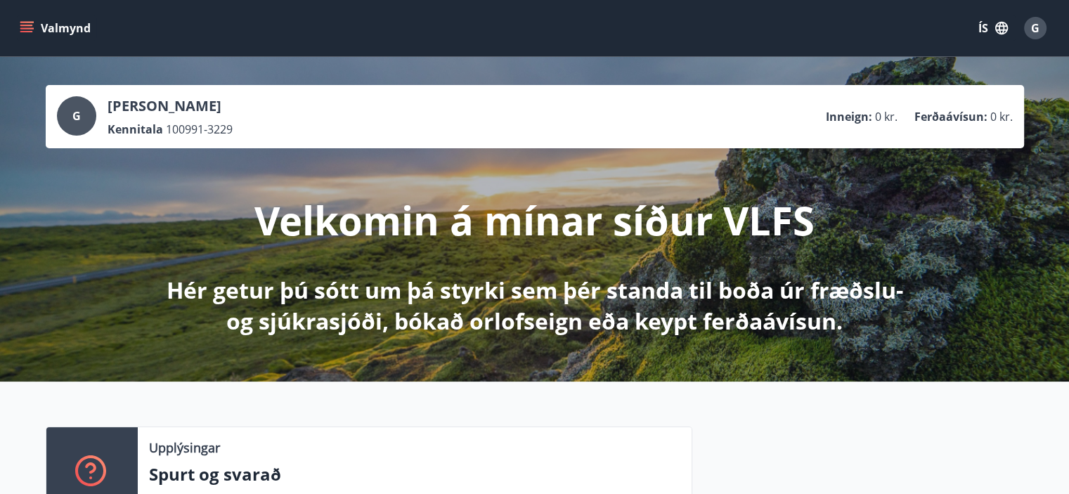
click at [32, 30] on icon "menu" at bounding box center [27, 28] width 14 height 14
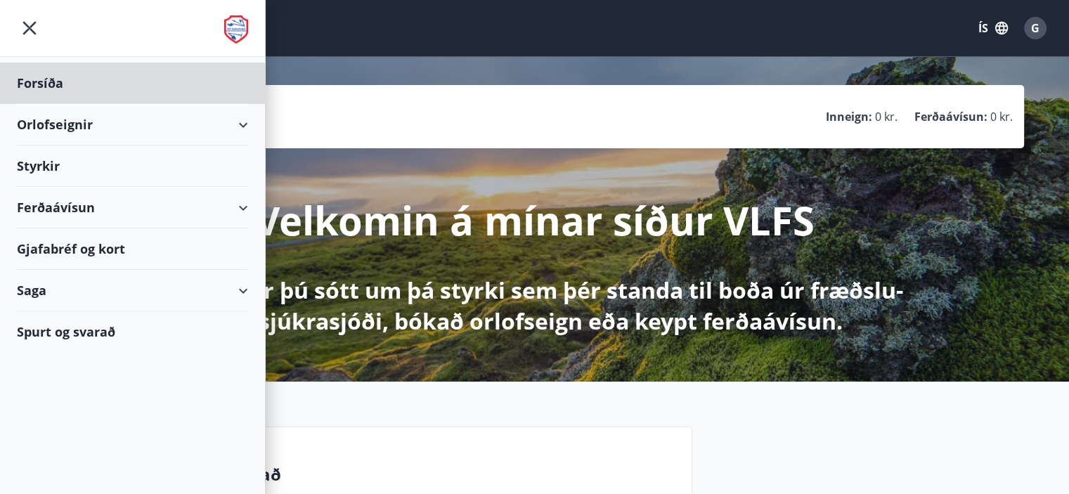
click at [102, 166] on div "Styrkir" at bounding box center [132, 166] width 231 height 41
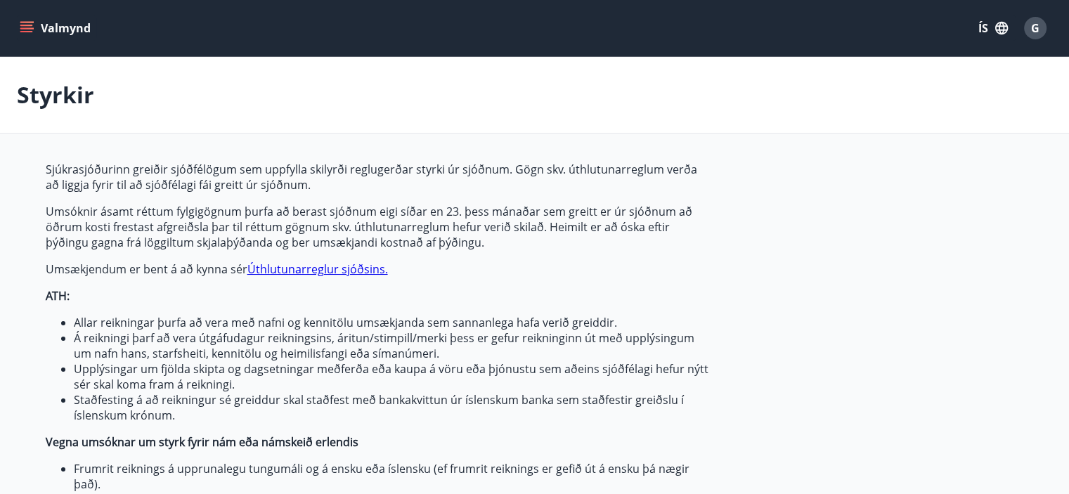
type input "***"
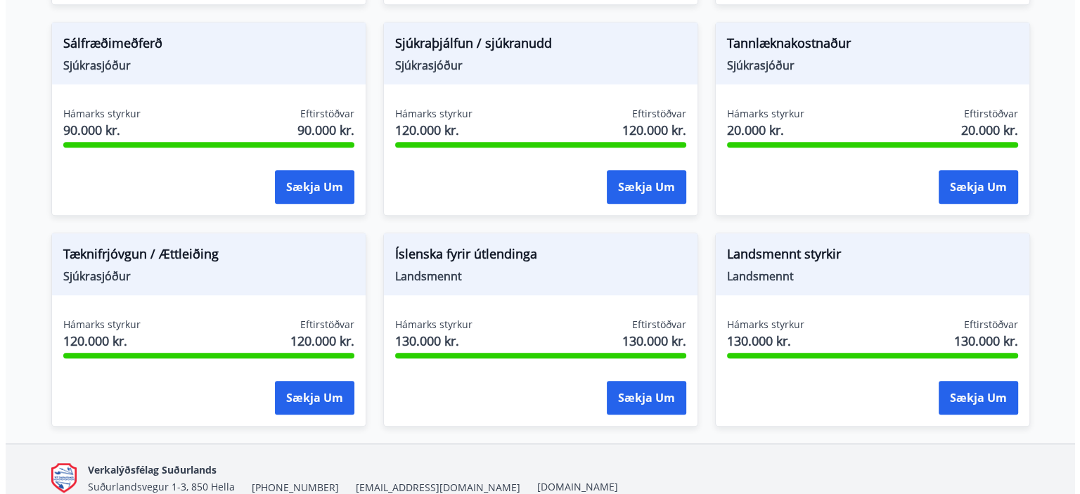
scroll to position [1322, 0]
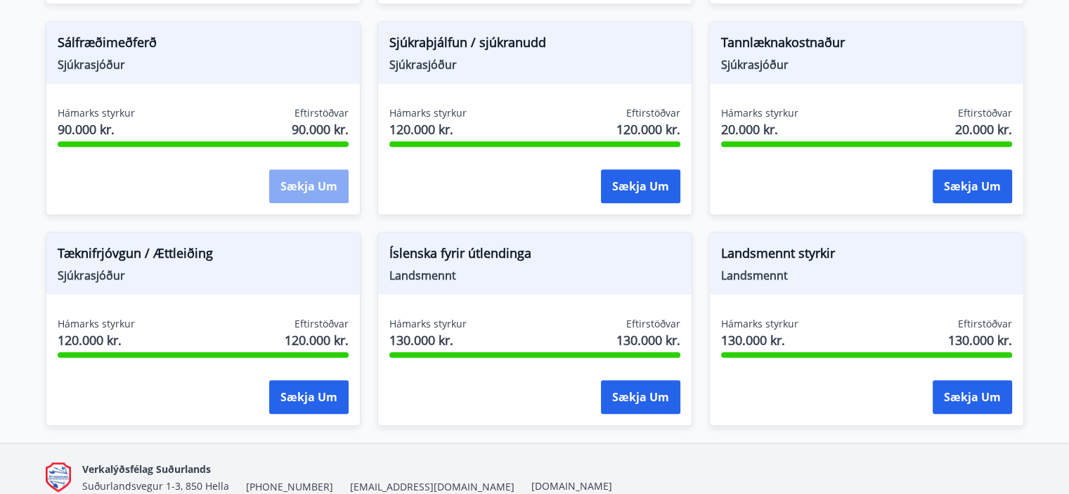
click at [321, 192] on button "Sækja um" at bounding box center [308, 186] width 79 height 34
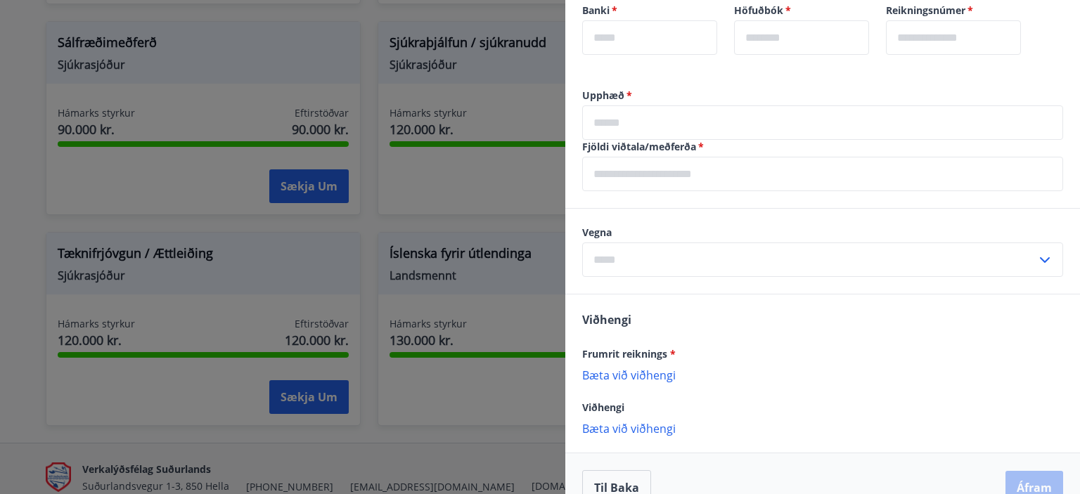
scroll to position [519, 0]
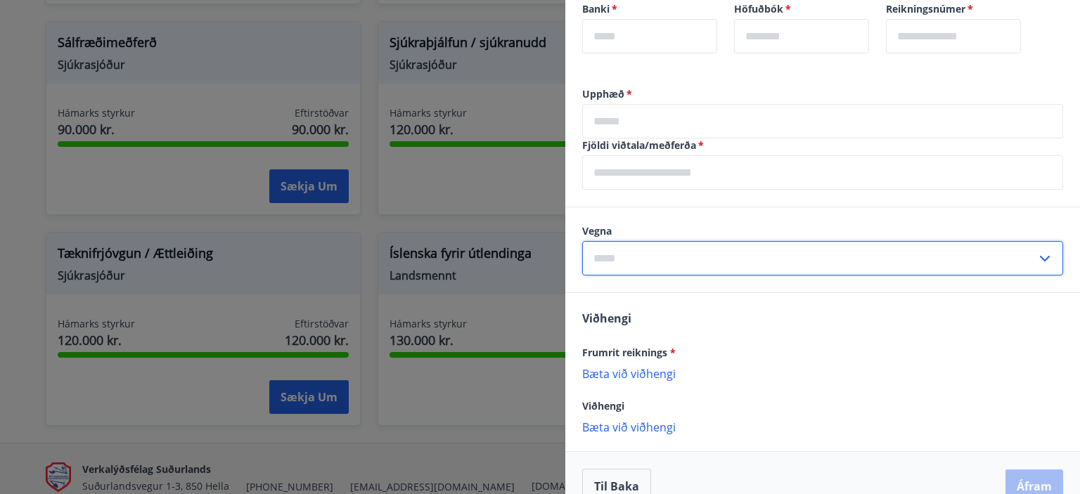
click at [855, 257] on input "text" at bounding box center [809, 258] width 454 height 34
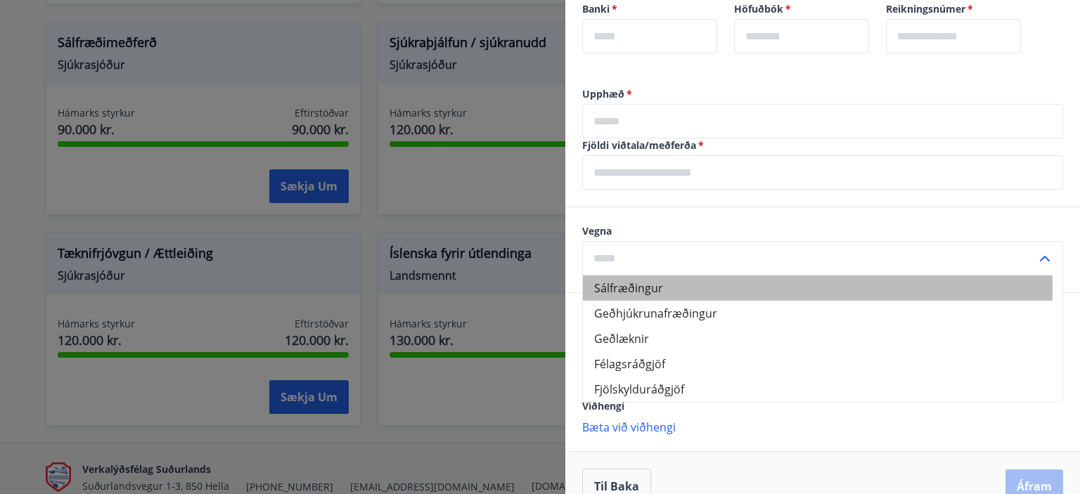
click at [627, 288] on li "Sálfræðingur" at bounding box center [822, 288] width 479 height 25
type input "**********"
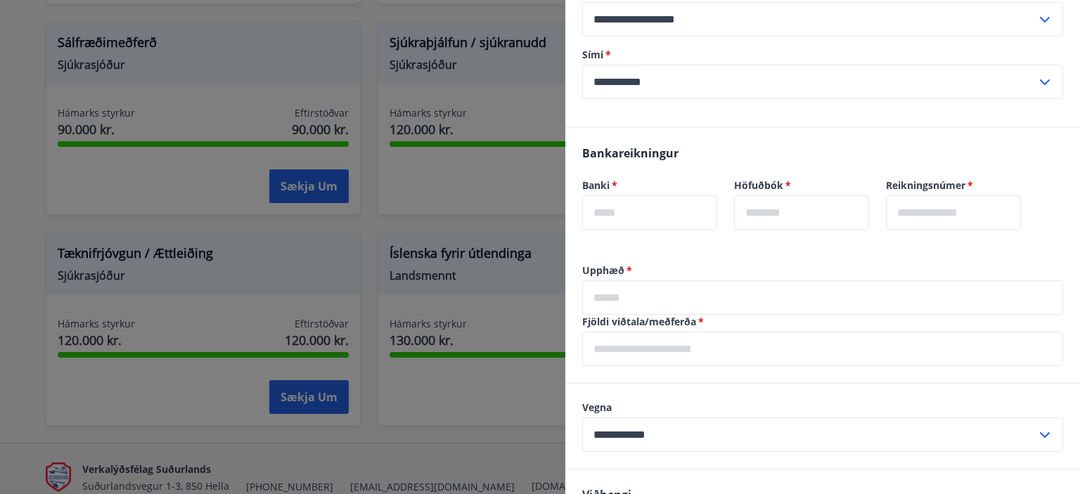
scroll to position [344, 0]
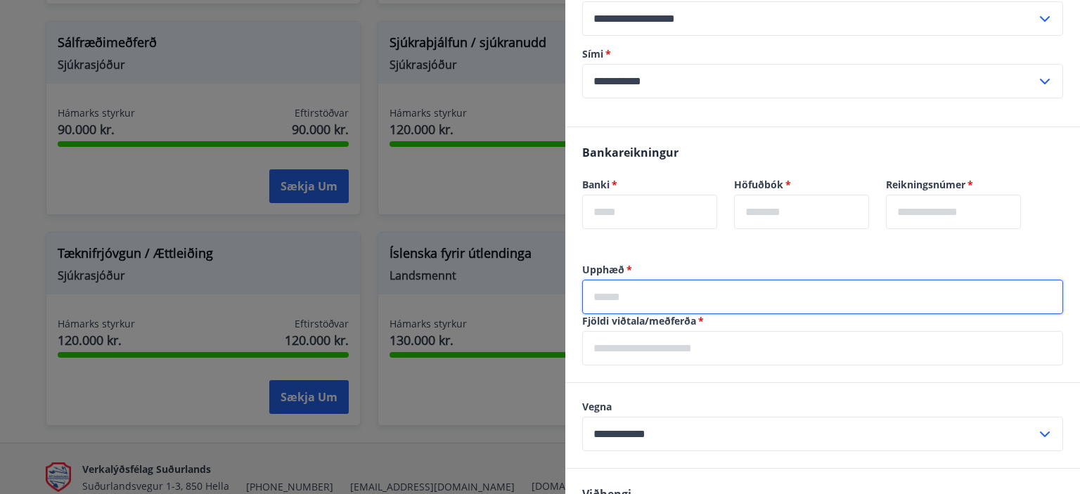
click at [676, 288] on input "text" at bounding box center [822, 297] width 481 height 34
type input "*****"
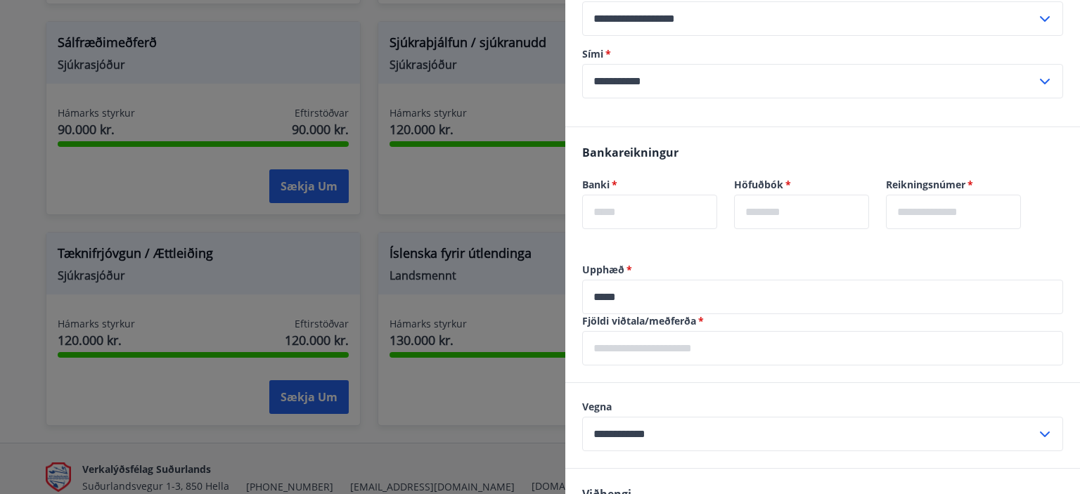
click at [666, 383] on div "**********" at bounding box center [822, 425] width 515 height 85
click at [654, 212] on input "text" at bounding box center [649, 212] width 135 height 34
type input "****"
type input "**"
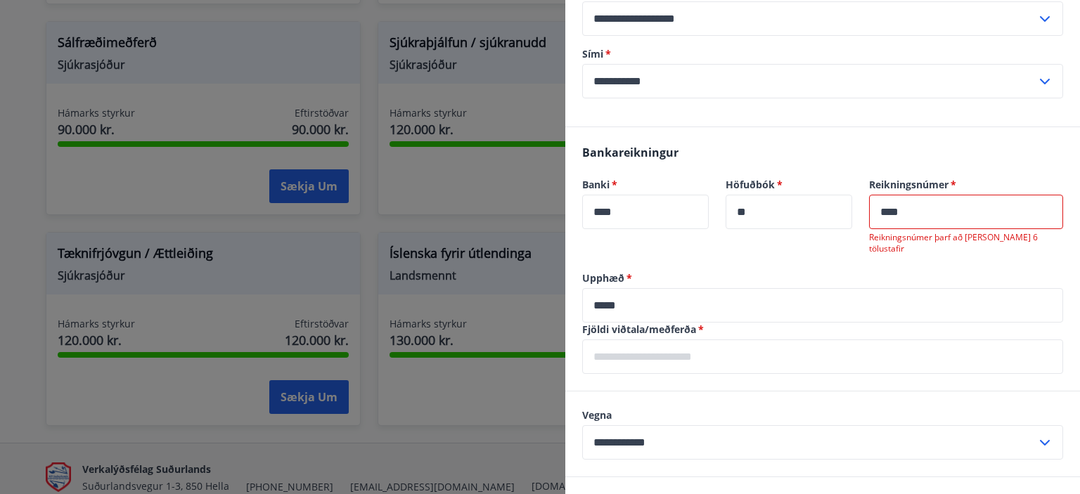
click at [919, 216] on input "****" at bounding box center [966, 212] width 194 height 34
click at [914, 216] on input "****" at bounding box center [966, 212] width 194 height 34
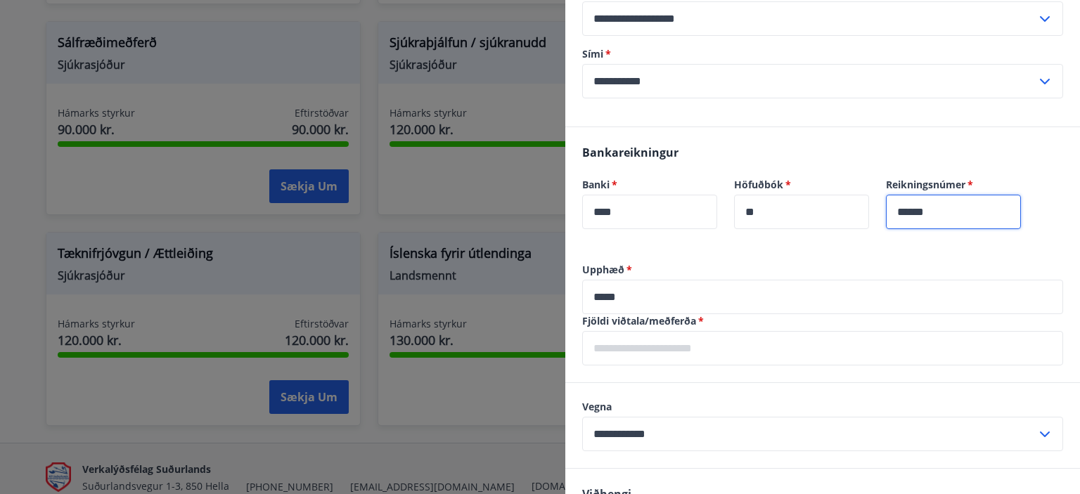
type input "******"
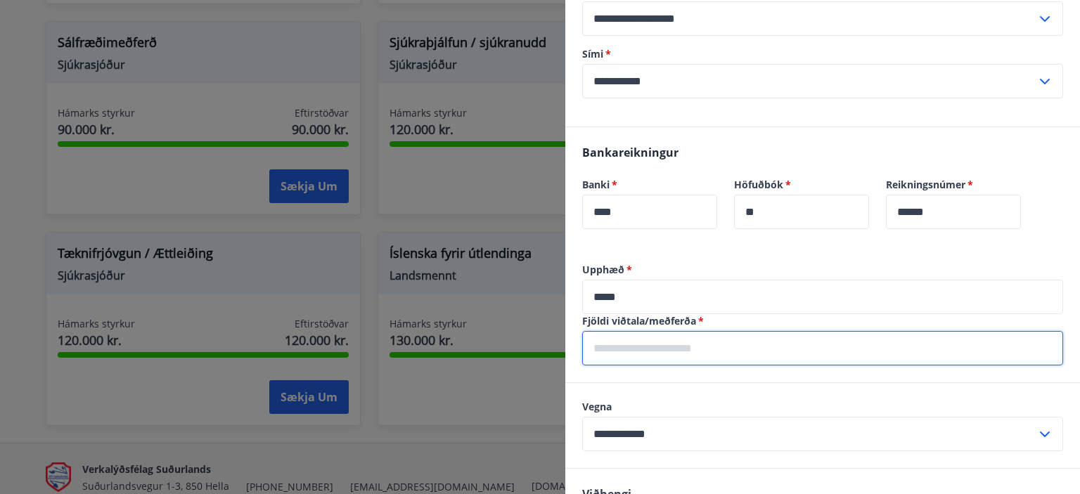
click at [715, 350] on input "text" at bounding box center [822, 348] width 481 height 34
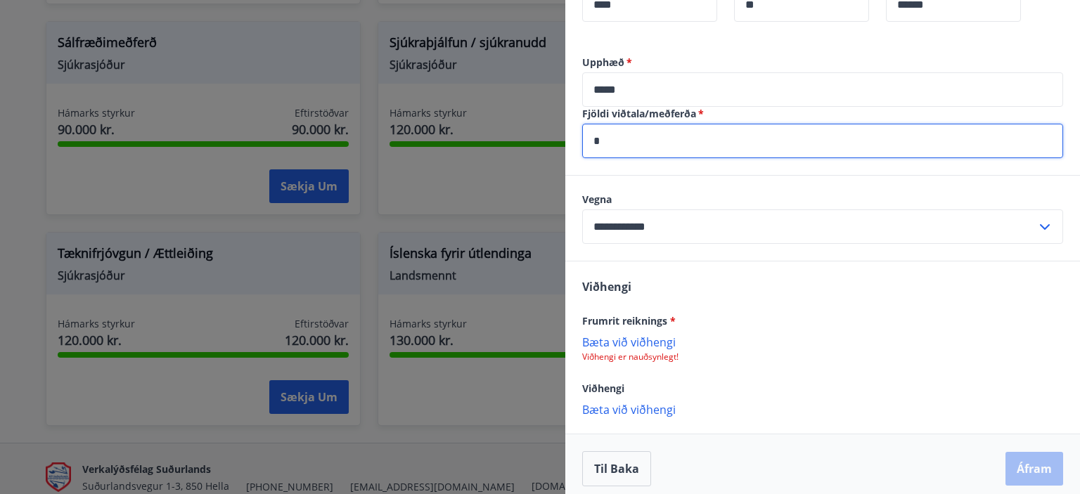
scroll to position [560, 0]
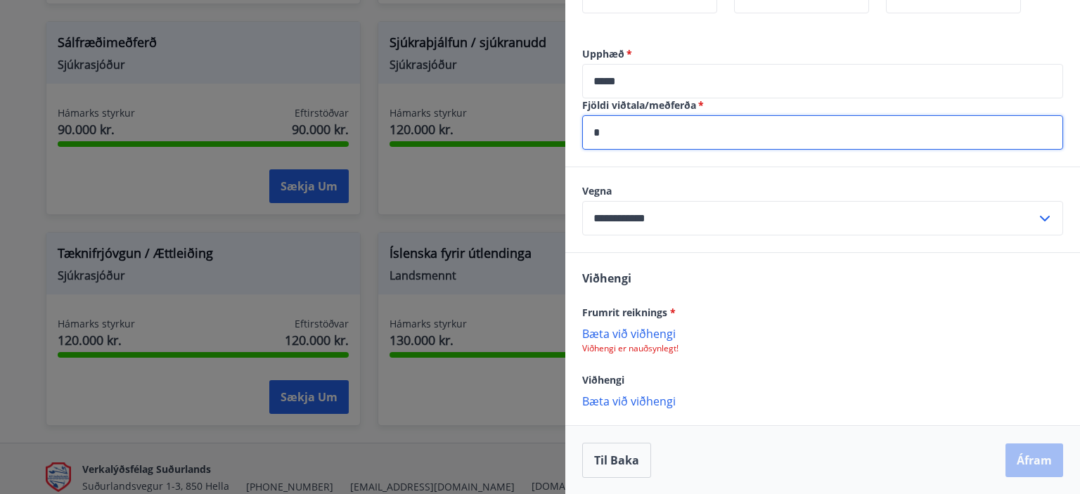
type input "*"
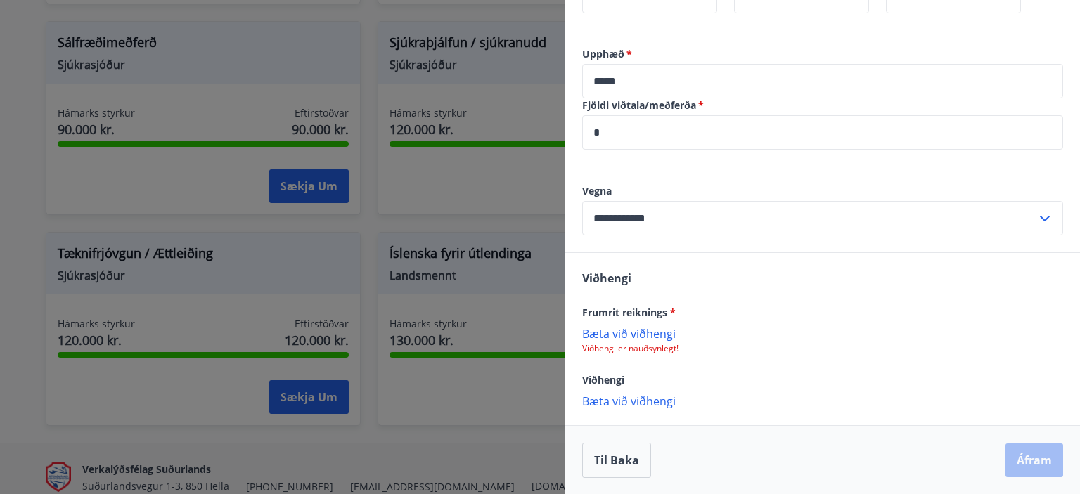
click at [598, 330] on p "Bæta við viðhengi" at bounding box center [822, 333] width 481 height 14
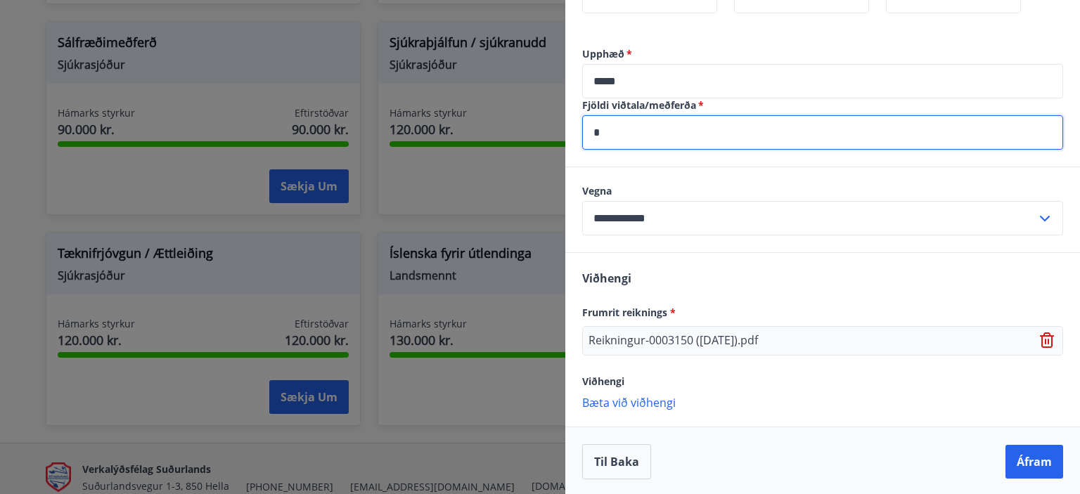
click at [652, 134] on input "*" at bounding box center [822, 132] width 481 height 34
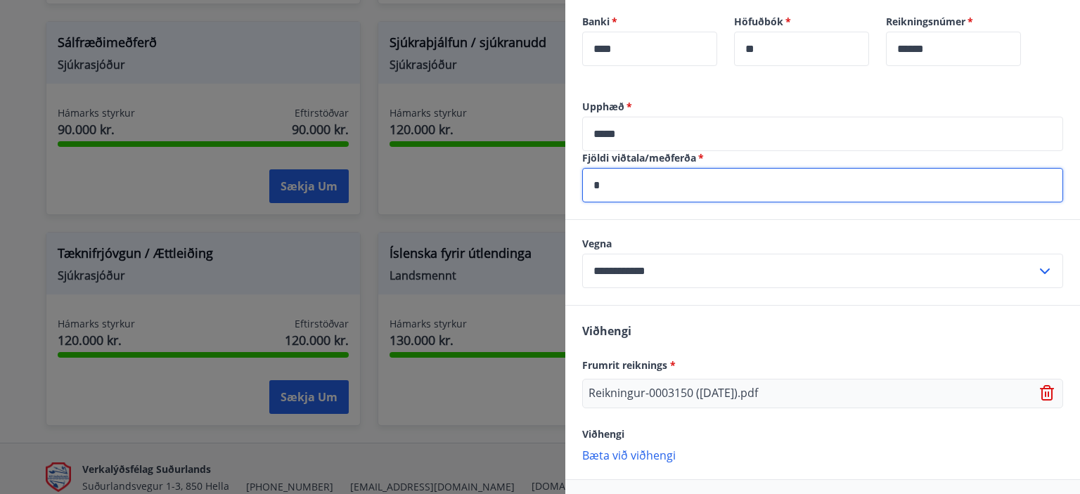
scroll to position [560, 0]
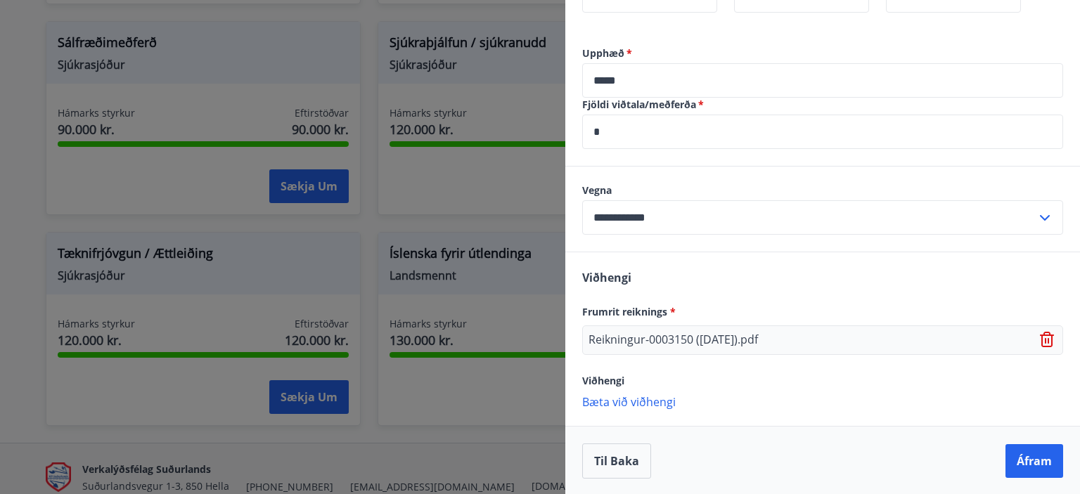
click at [616, 394] on p "Bæta við viðhengi" at bounding box center [822, 401] width 481 height 14
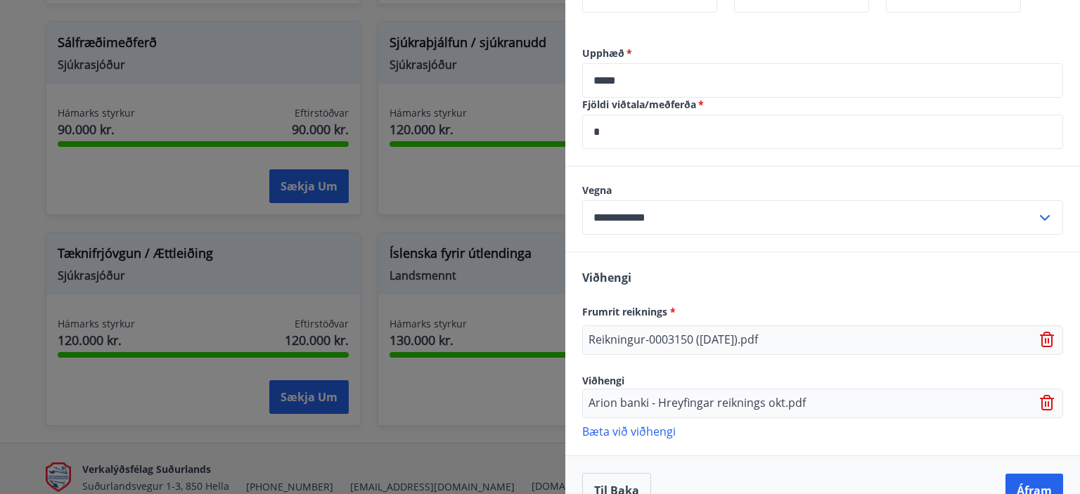
click at [687, 425] on p "Bæta við viðhengi" at bounding box center [822, 431] width 481 height 14
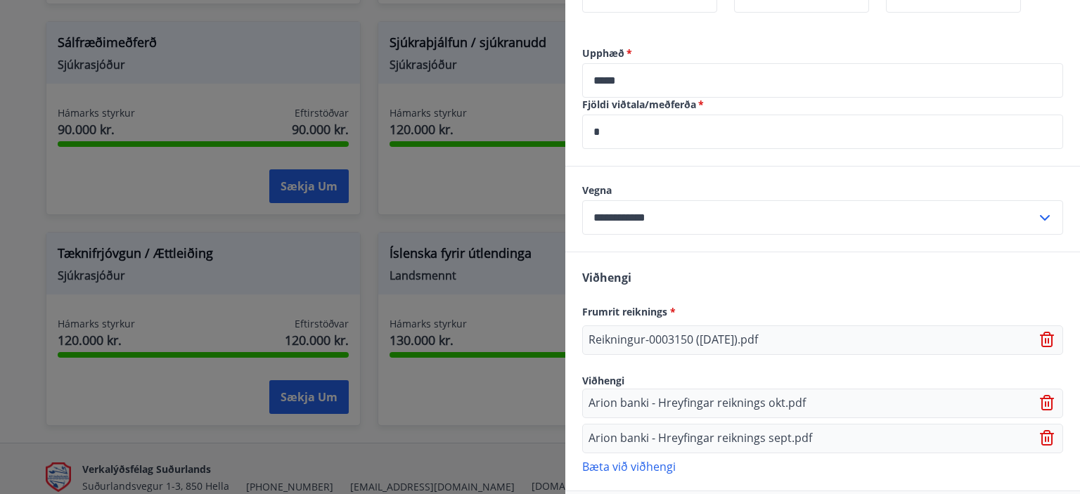
click at [658, 463] on p "Bæta við viðhengi" at bounding box center [822, 466] width 481 height 14
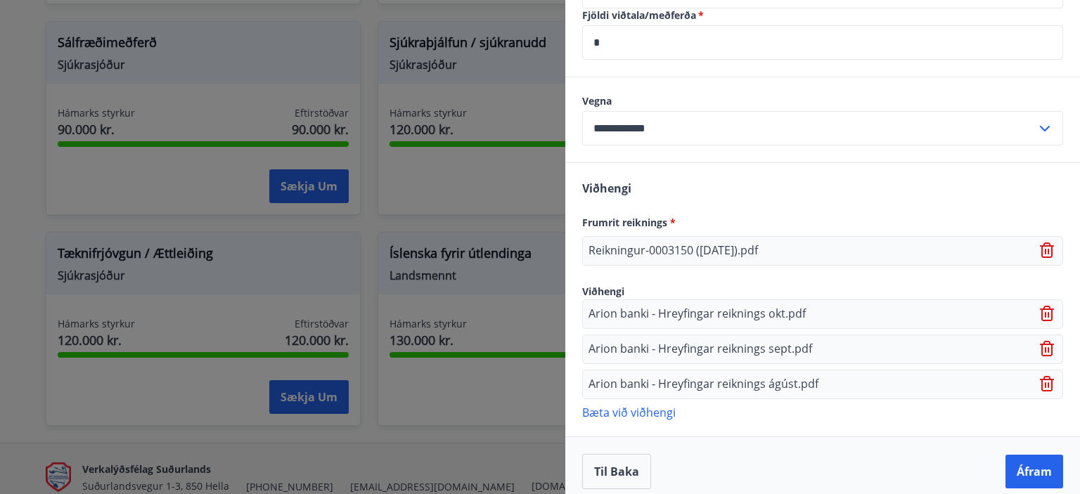
scroll to position [659, 0]
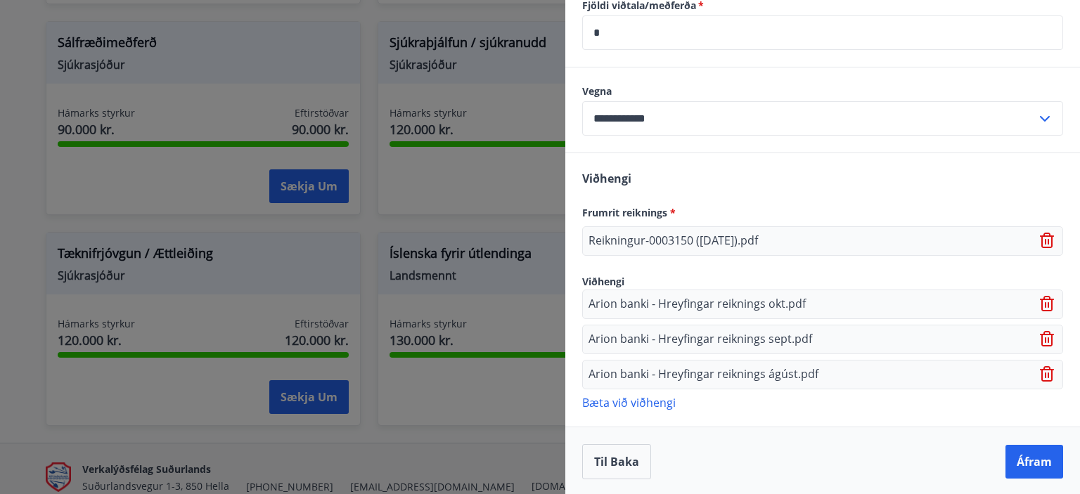
click at [650, 398] on p "Bæta við viðhengi" at bounding box center [822, 402] width 481 height 14
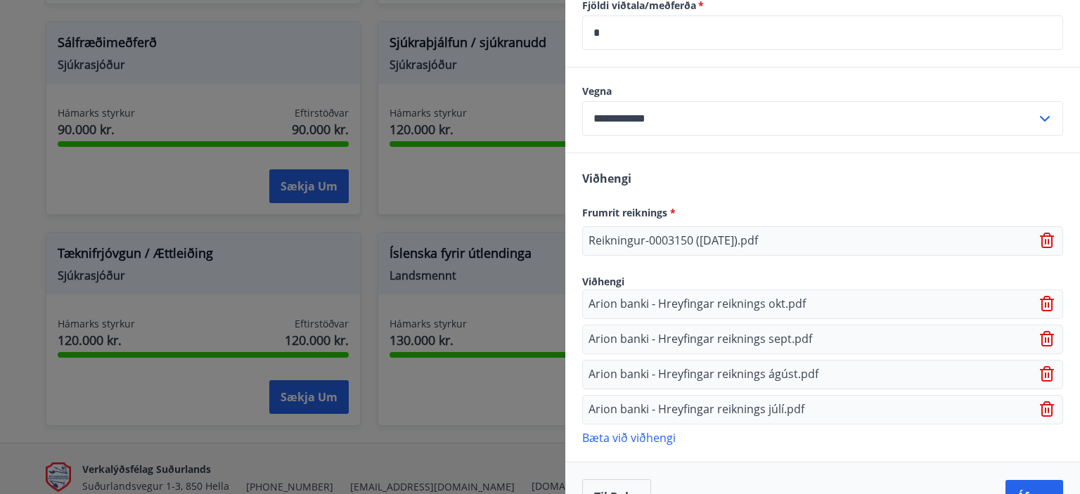
click at [650, 440] on p "Bæta við viðhengi" at bounding box center [822, 437] width 481 height 14
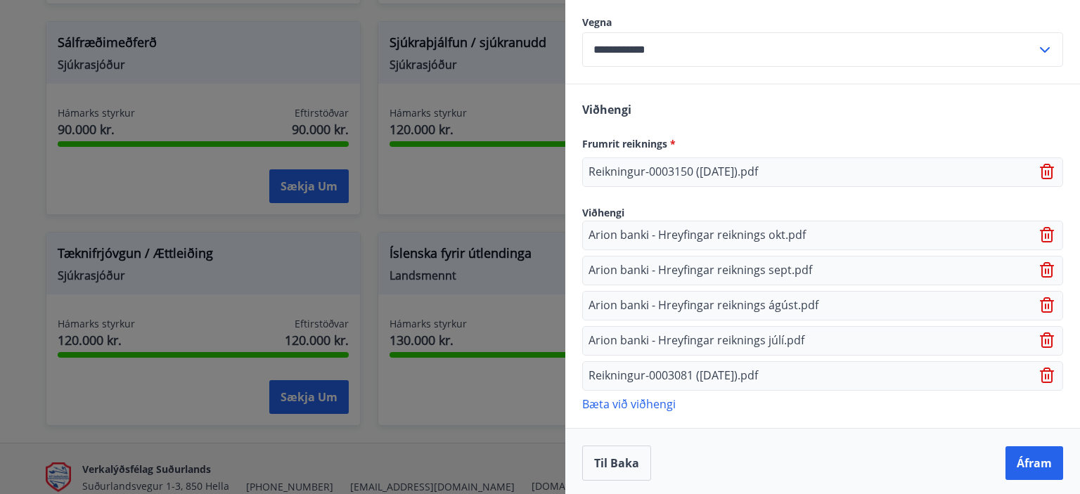
scroll to position [729, 0]
click at [662, 399] on p "Bæta við viðhengi" at bounding box center [822, 403] width 481 height 14
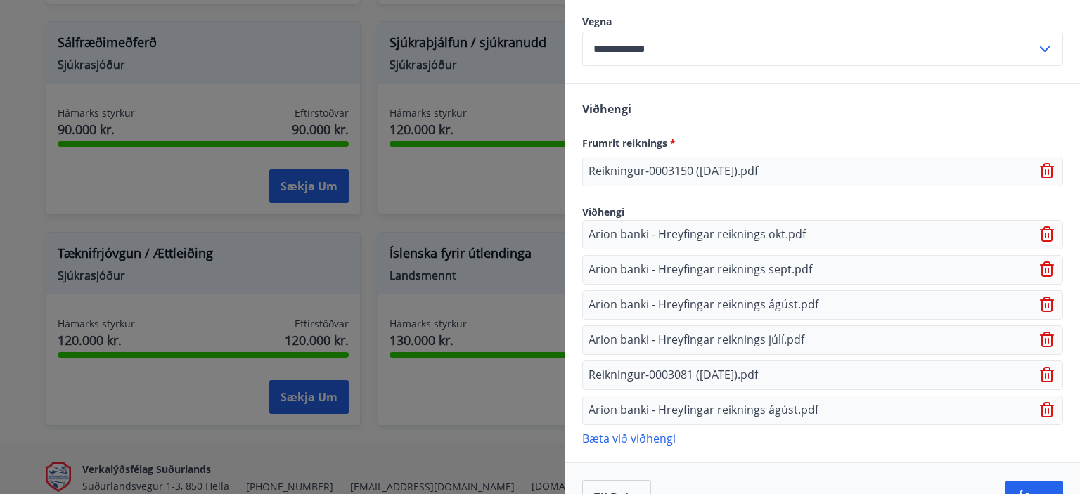
click at [1040, 404] on icon at bounding box center [1048, 410] width 17 height 17
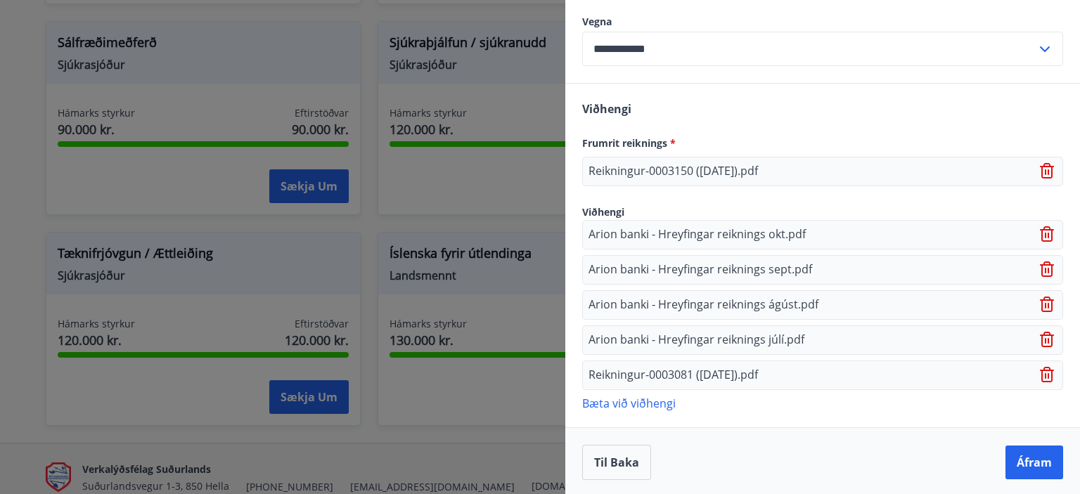
click at [644, 396] on p "Bæta við viðhengi" at bounding box center [822, 403] width 481 height 14
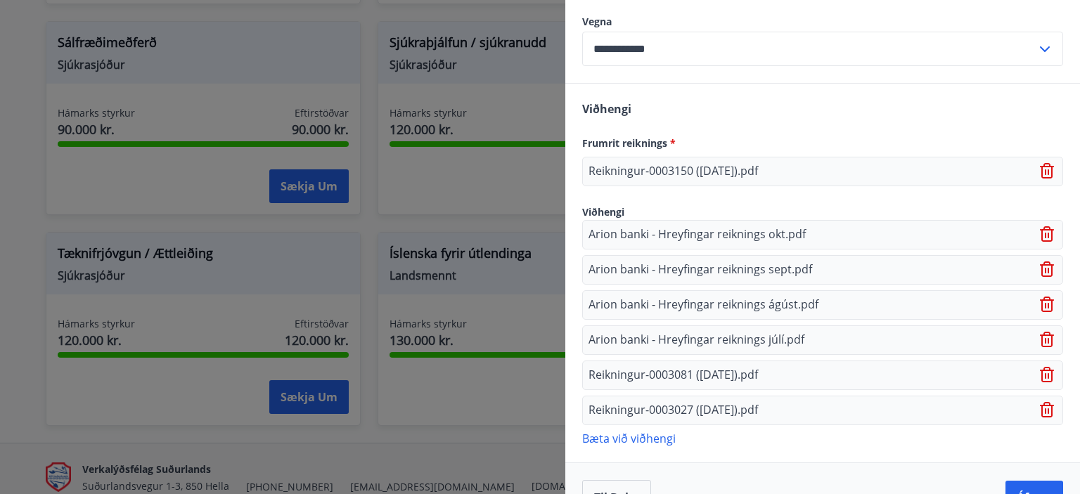
click at [655, 432] on p "Bæta við viðhengi" at bounding box center [822, 438] width 481 height 14
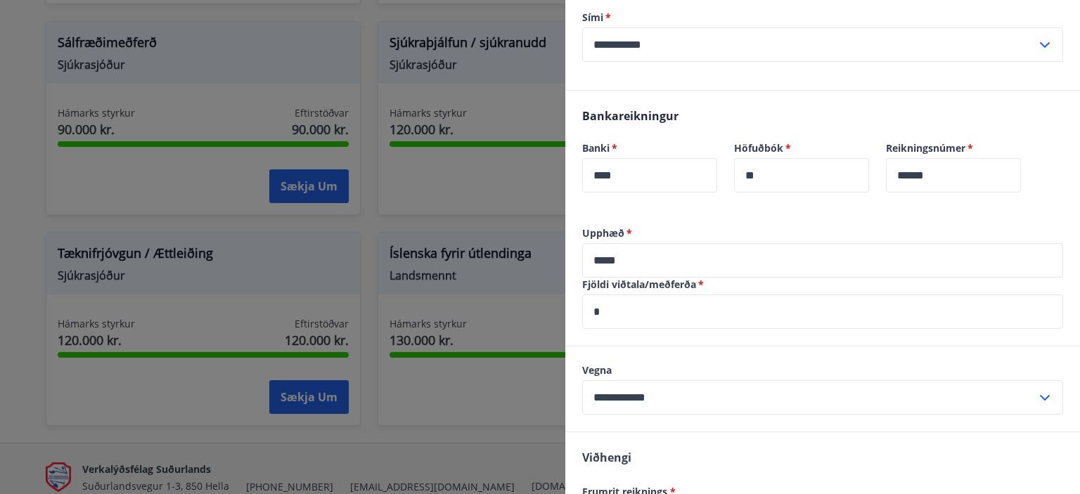
scroll to position [412, 0]
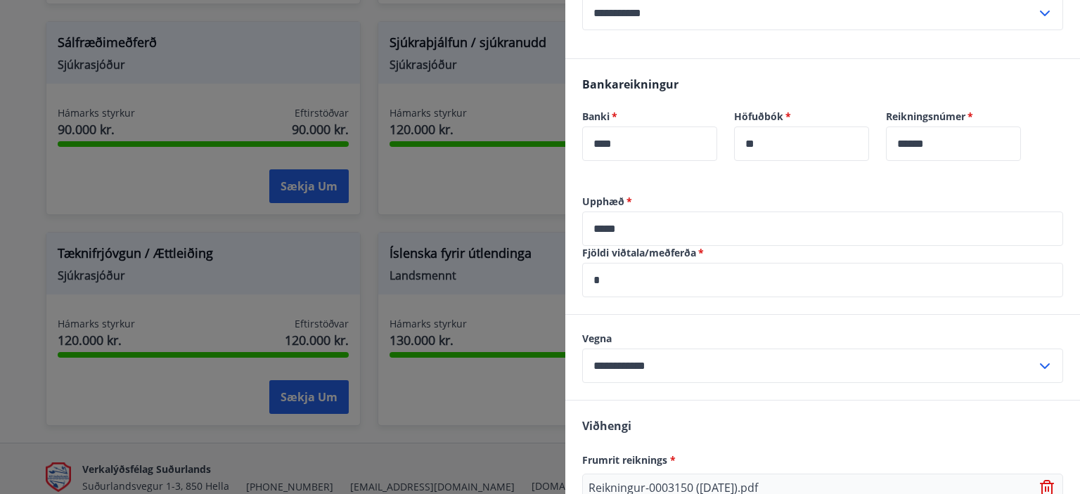
click at [644, 224] on input "*****" at bounding box center [822, 229] width 481 height 34
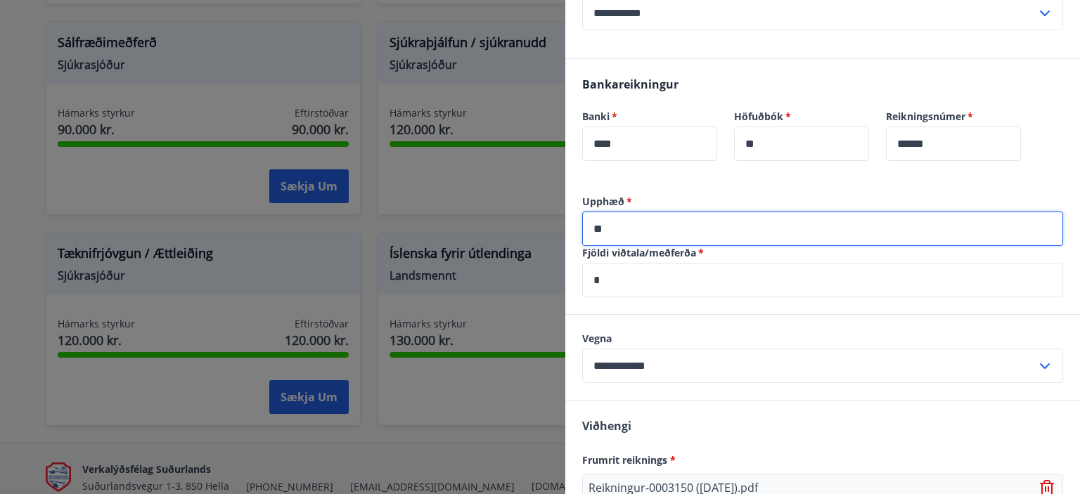
type input "*"
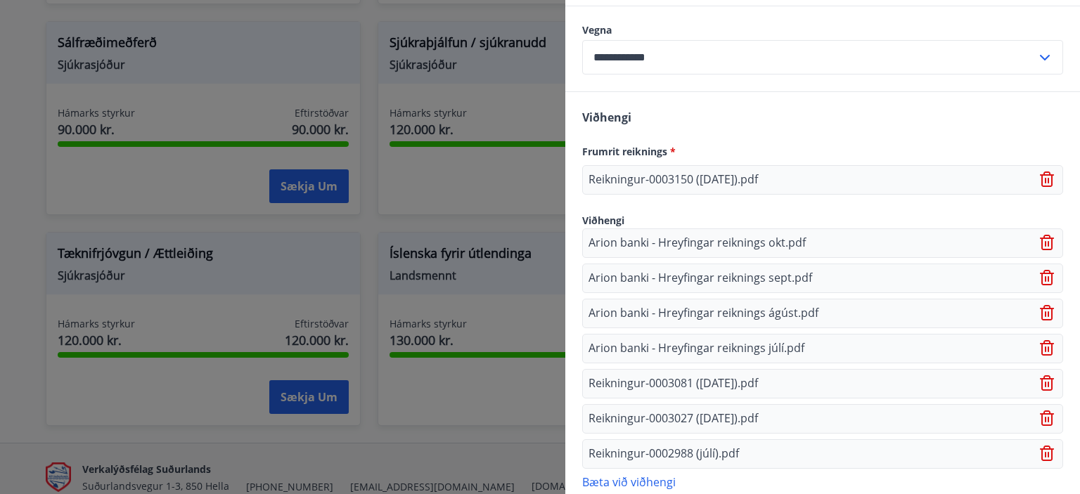
scroll to position [799, 0]
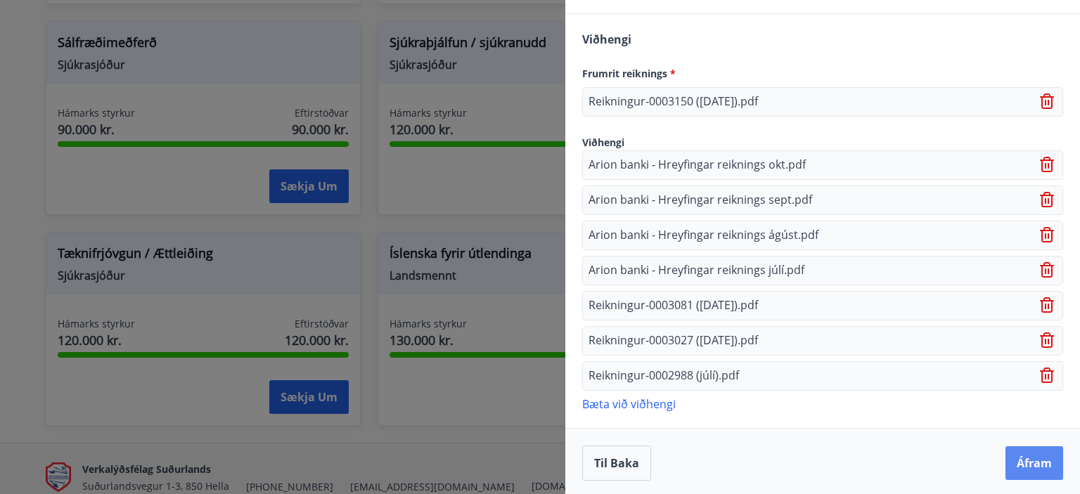
type input "*****"
click at [1026, 451] on button "Áfram" at bounding box center [1034, 463] width 58 height 34
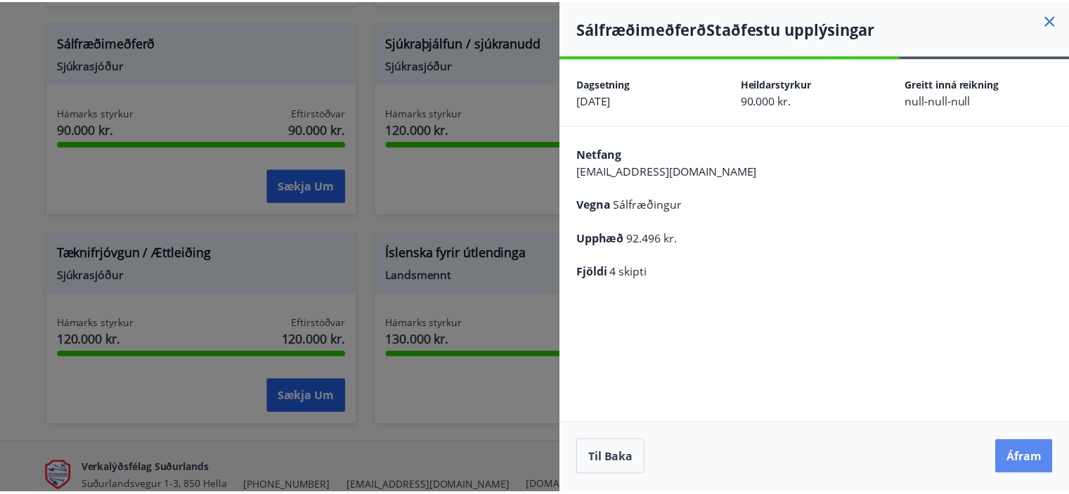
scroll to position [0, 0]
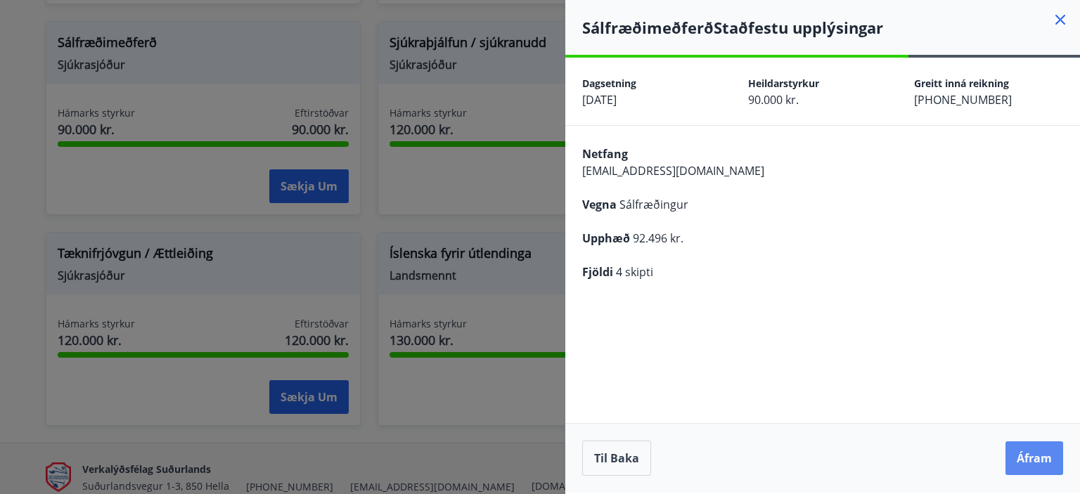
click at [1031, 457] on button "Áfram" at bounding box center [1034, 458] width 58 height 34
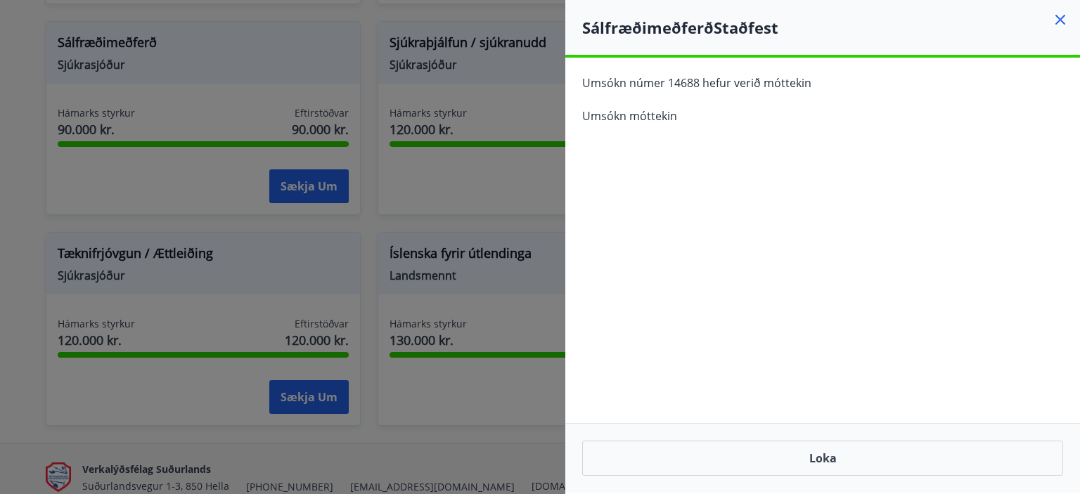
click at [447, 213] on div at bounding box center [540, 247] width 1080 height 494
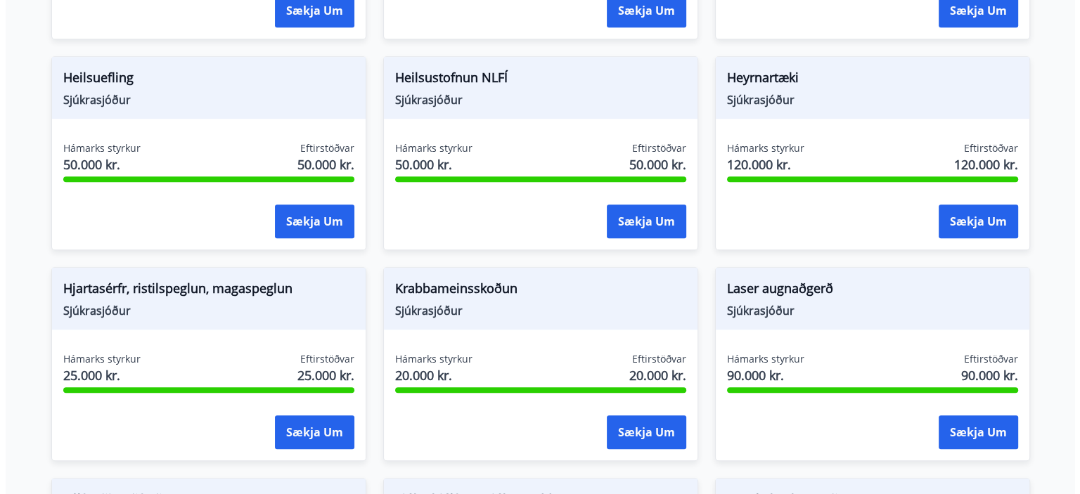
scroll to position [853, 0]
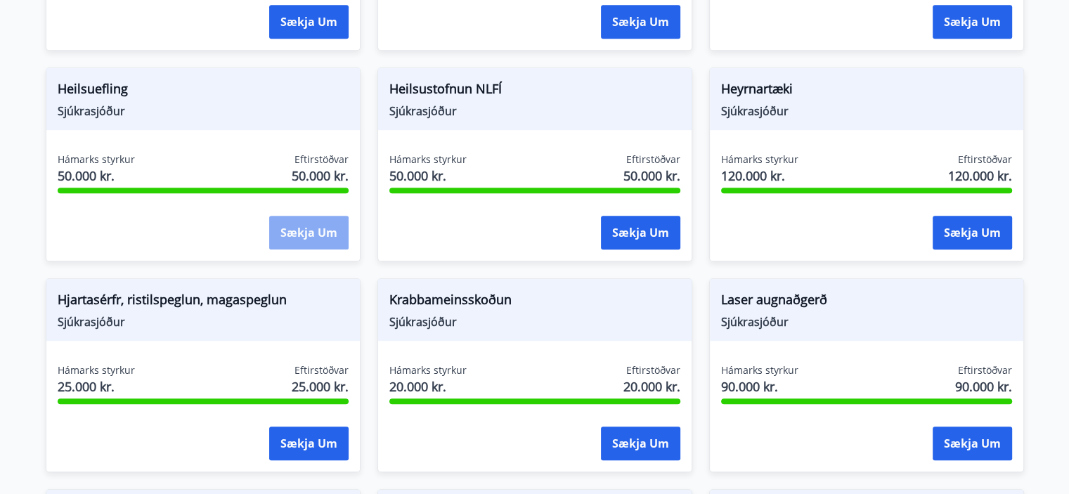
click at [321, 231] on button "Sækja um" at bounding box center [308, 233] width 79 height 34
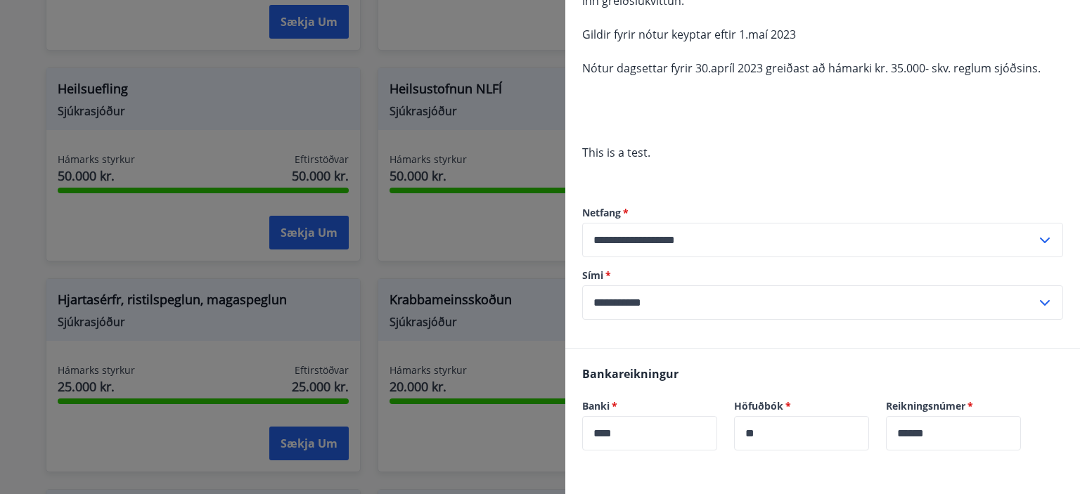
scroll to position [408, 0]
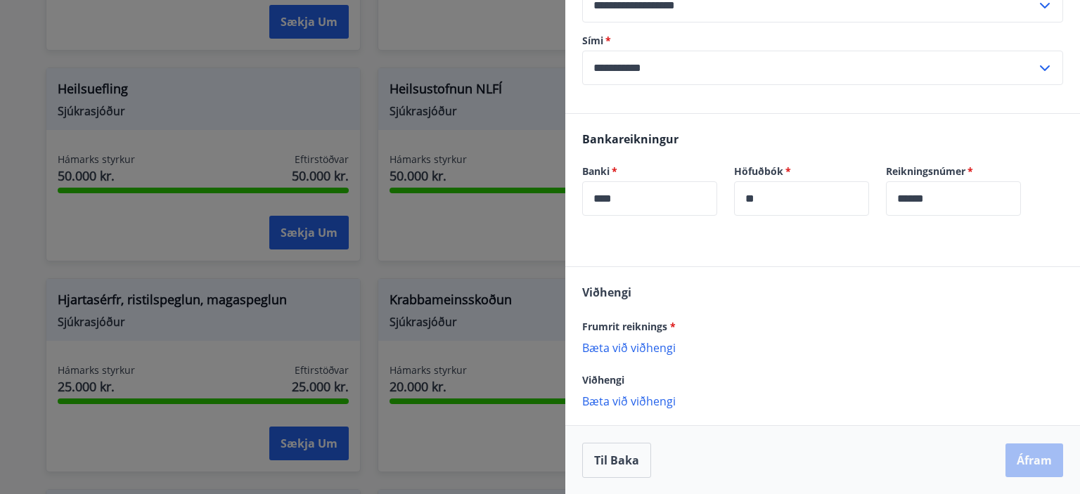
click at [659, 347] on p "Bæta við viðhengi" at bounding box center [822, 347] width 481 height 14
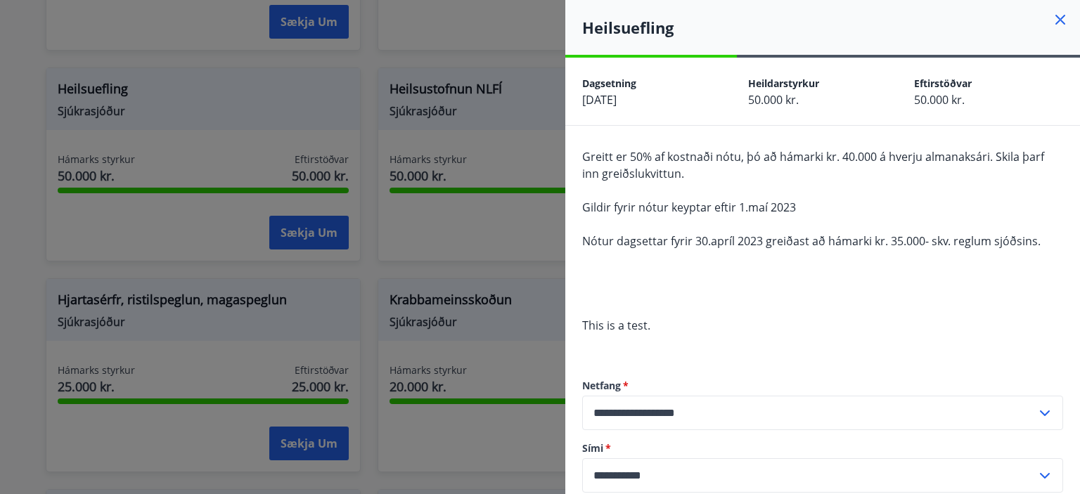
scroll to position [422, 0]
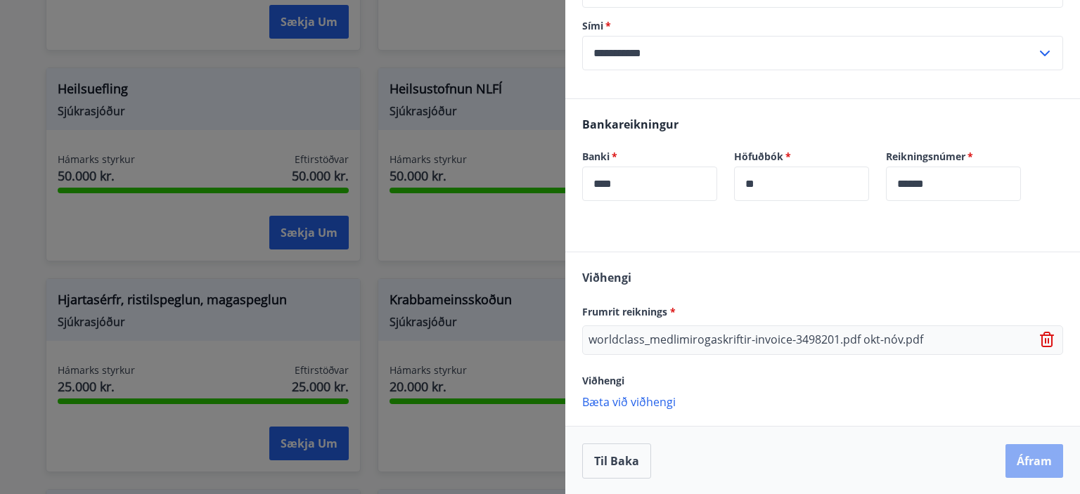
click at [1021, 458] on button "Áfram" at bounding box center [1034, 461] width 58 height 34
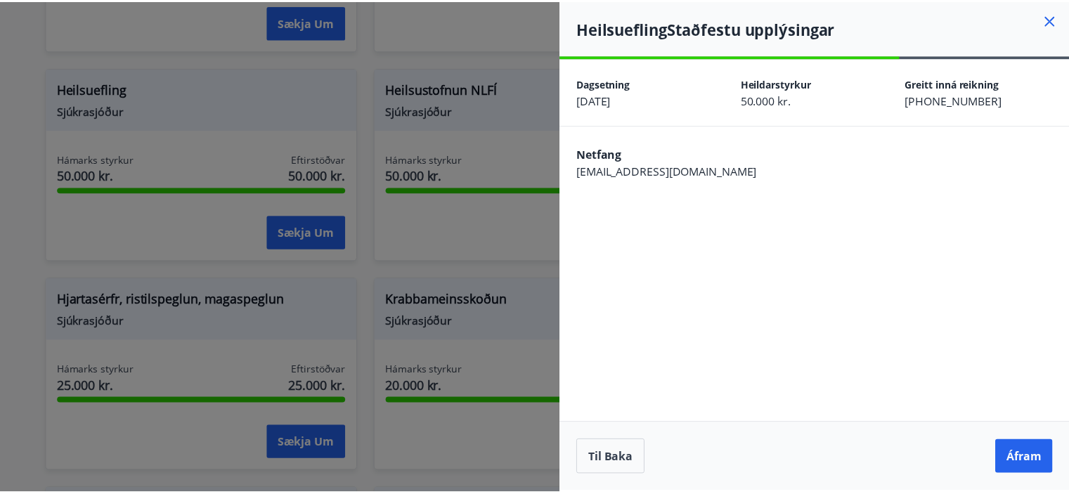
scroll to position [0, 0]
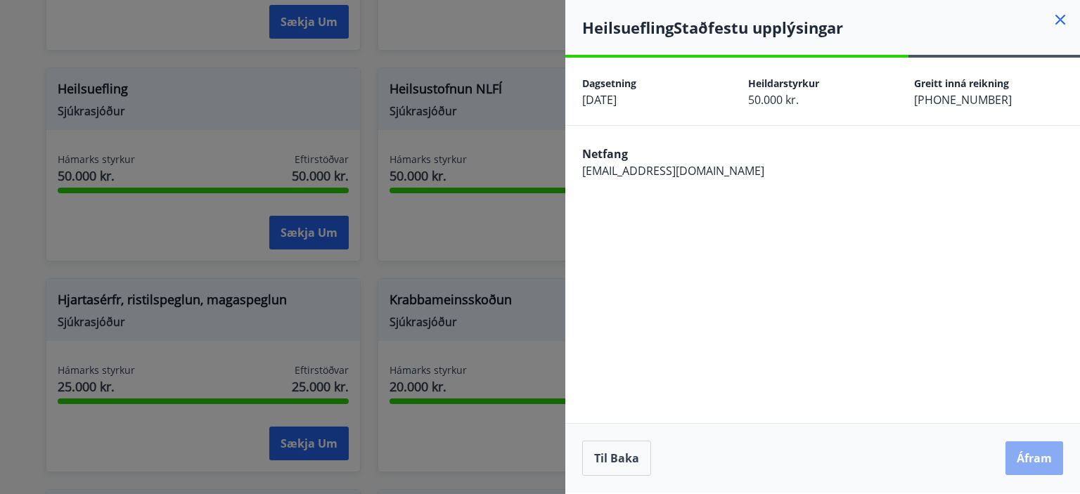
click at [1007, 451] on button "Áfram" at bounding box center [1034, 458] width 58 height 34
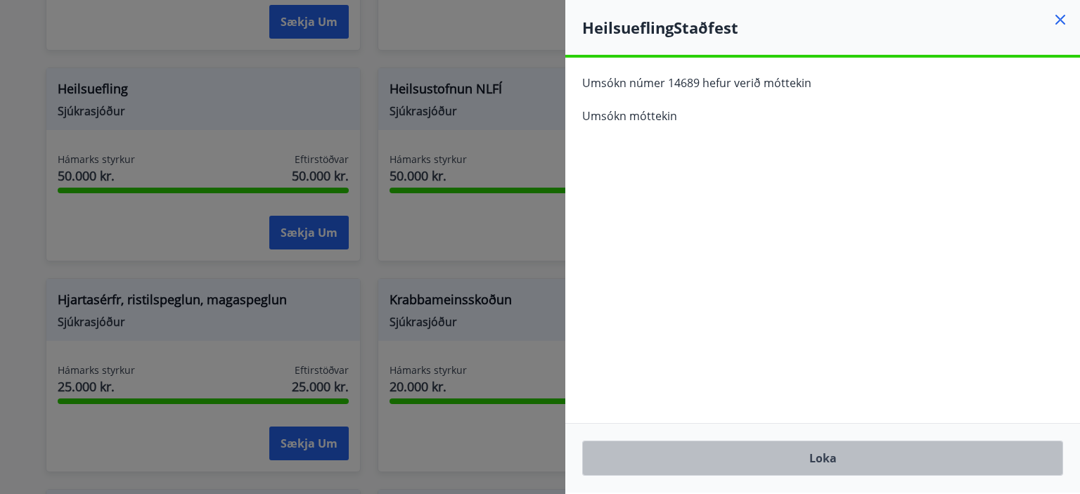
click at [820, 455] on button "Loka" at bounding box center [822, 458] width 481 height 35
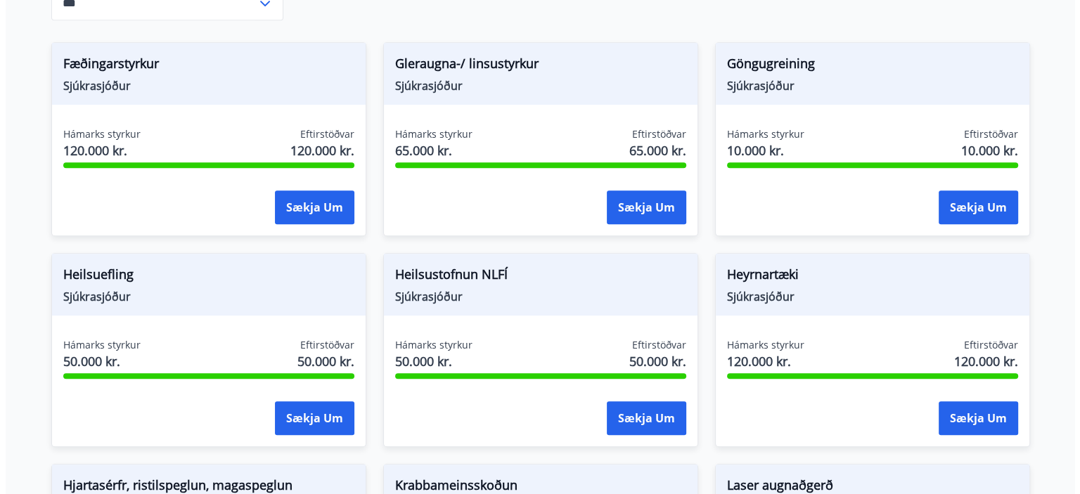
scroll to position [643, 0]
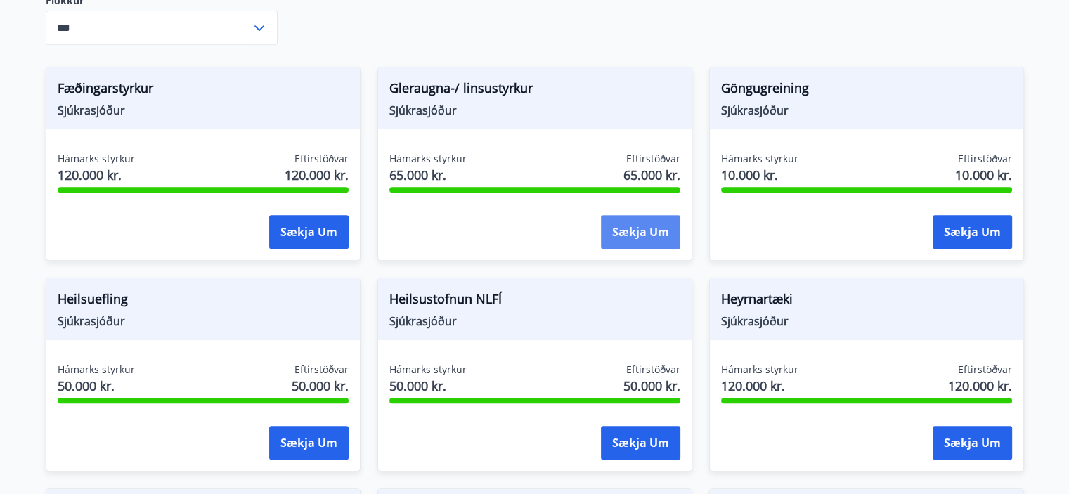
click at [625, 229] on button "Sækja um" at bounding box center [640, 232] width 79 height 34
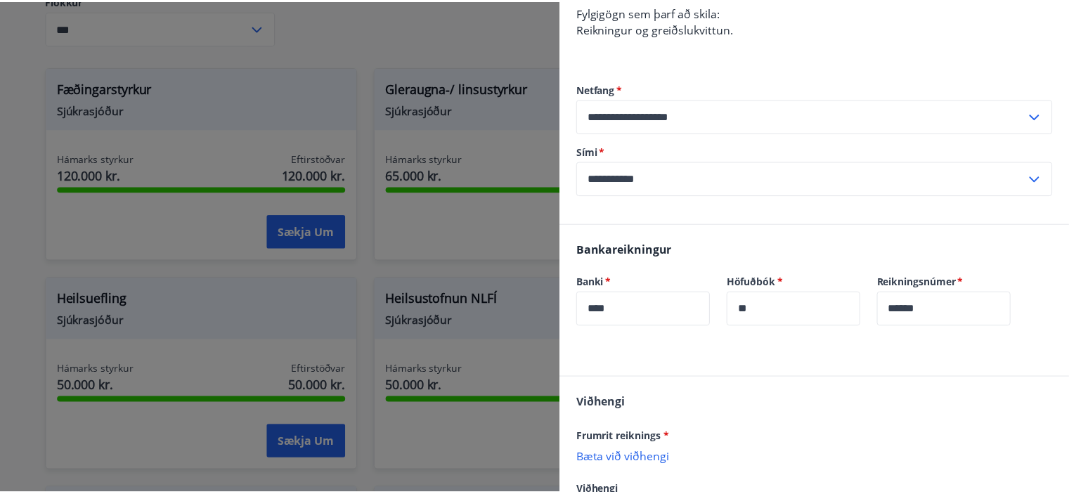
scroll to position [340, 0]
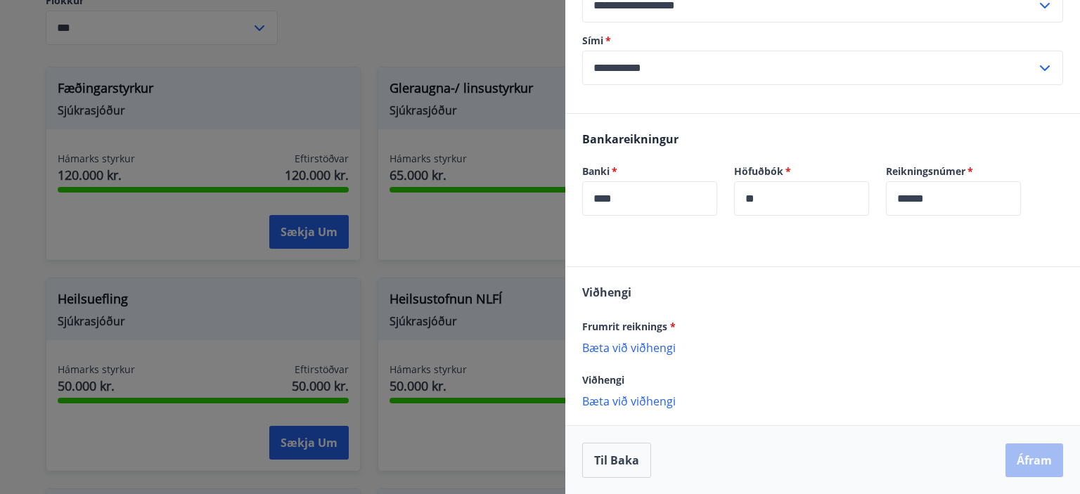
click at [472, 247] on div at bounding box center [540, 247] width 1080 height 494
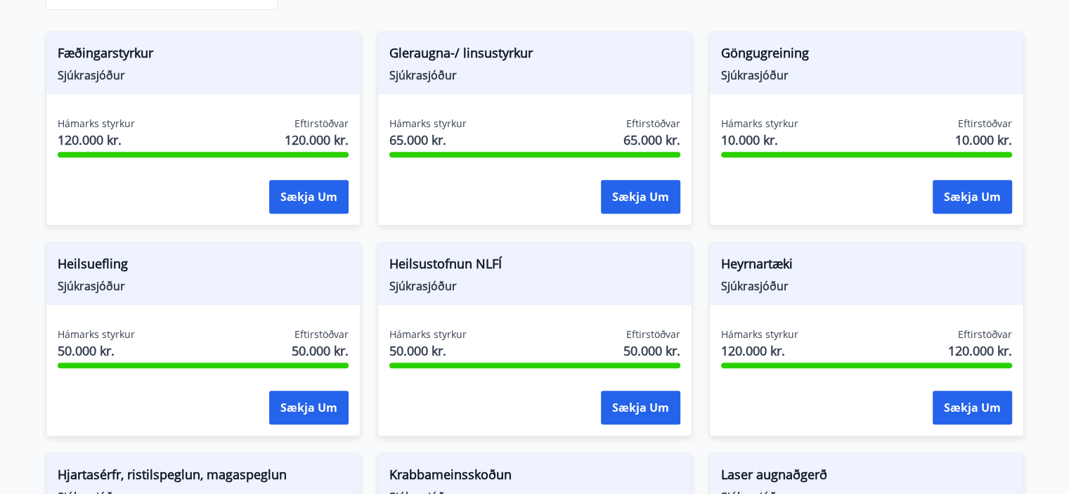
scroll to position [573, 0]
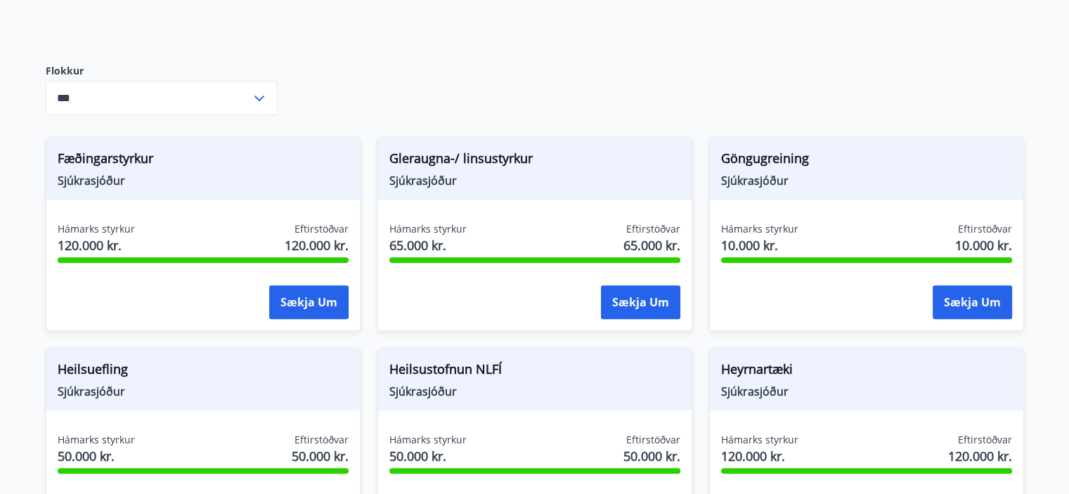
click at [606, 58] on div "Sjúkrasjóðurinn greiðir sjóðfélögum sem uppfylla skilyrði reglugerðar styrki úr…" at bounding box center [535, 390] width 979 height 1603
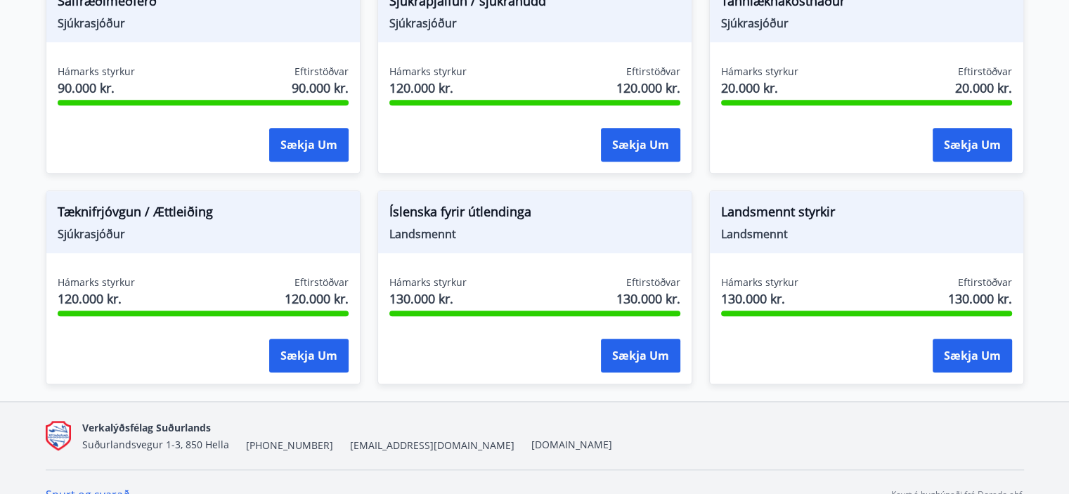
scroll to position [1386, 0]
